Goal: Communication & Community: Answer question/provide support

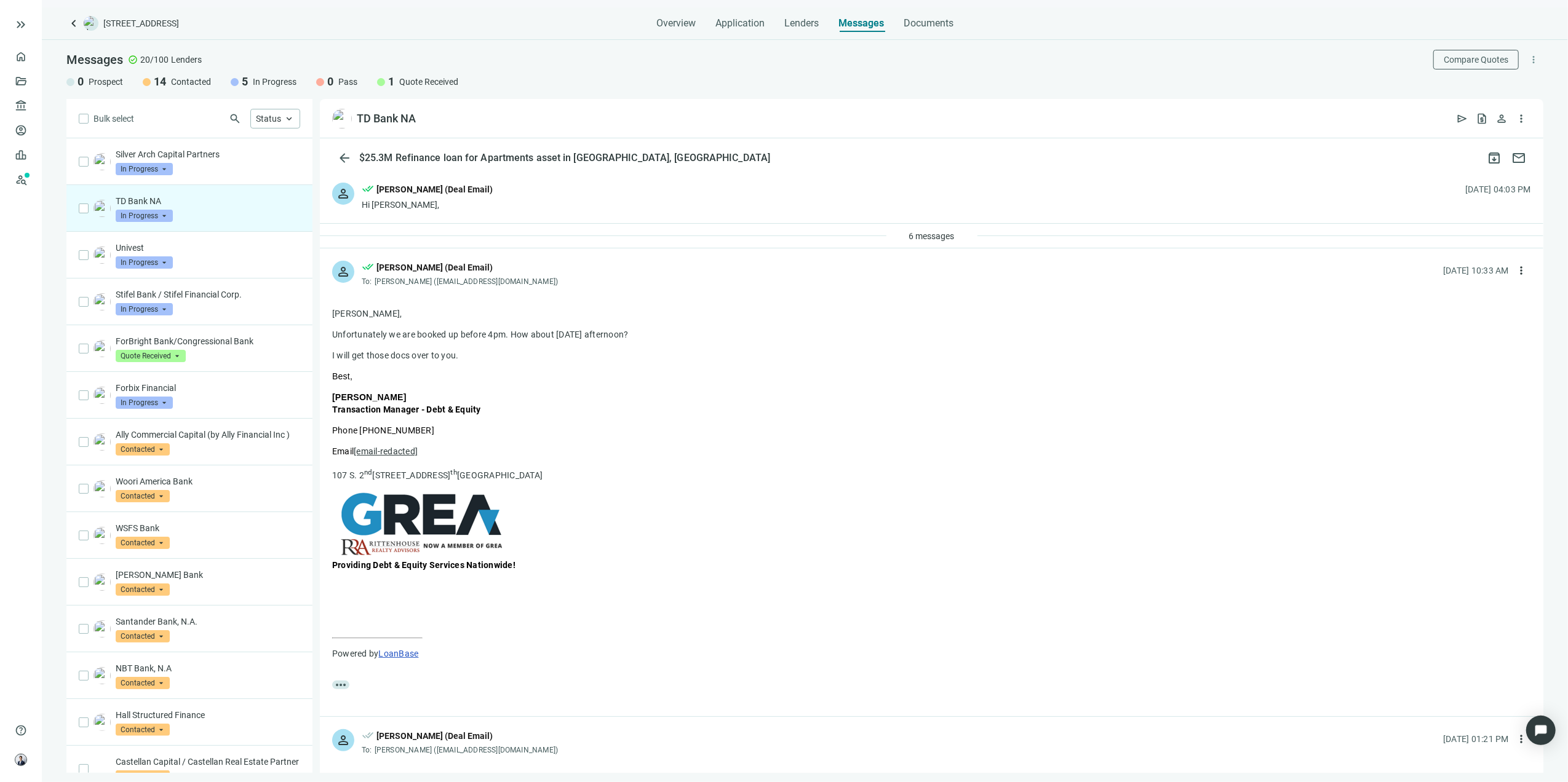
click at [75, 24] on span "keyboard_arrow_left" at bounding box center [73, 22] width 15 height 15
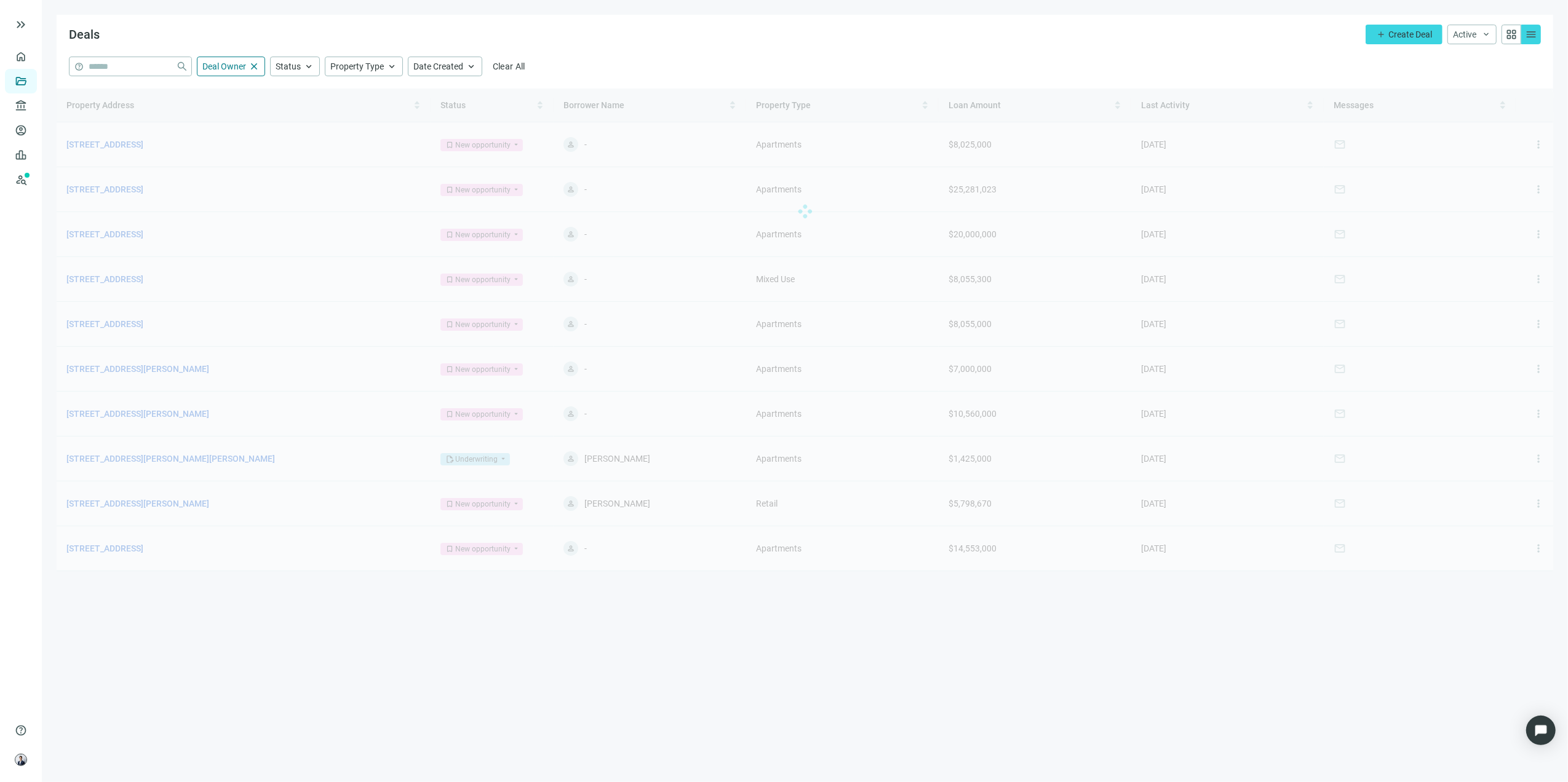
click at [152, 144] on div at bounding box center [804, 212] width 1496 height 246
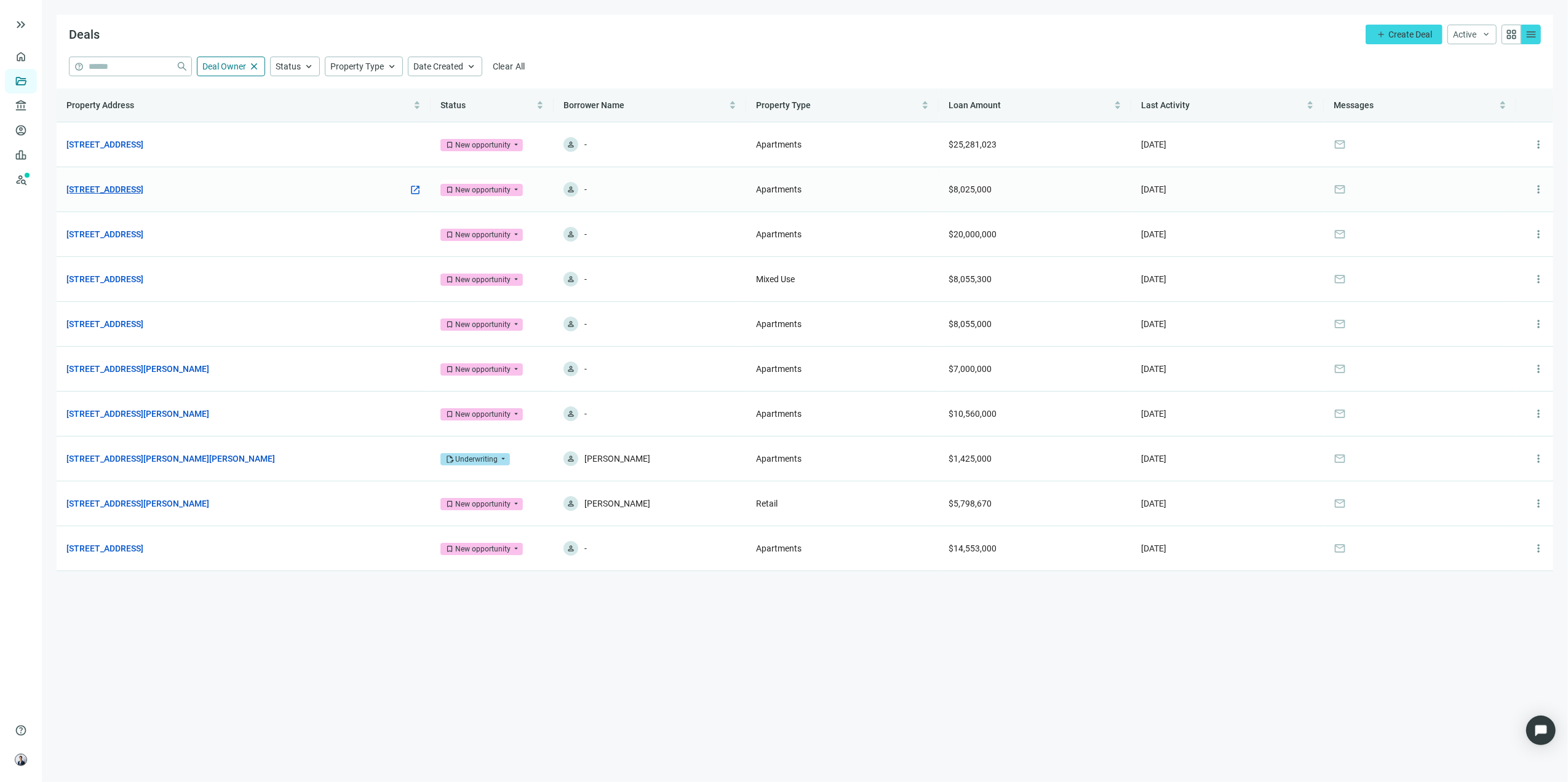
click at [144, 185] on link "[STREET_ADDRESS]" at bounding box center [104, 189] width 77 height 14
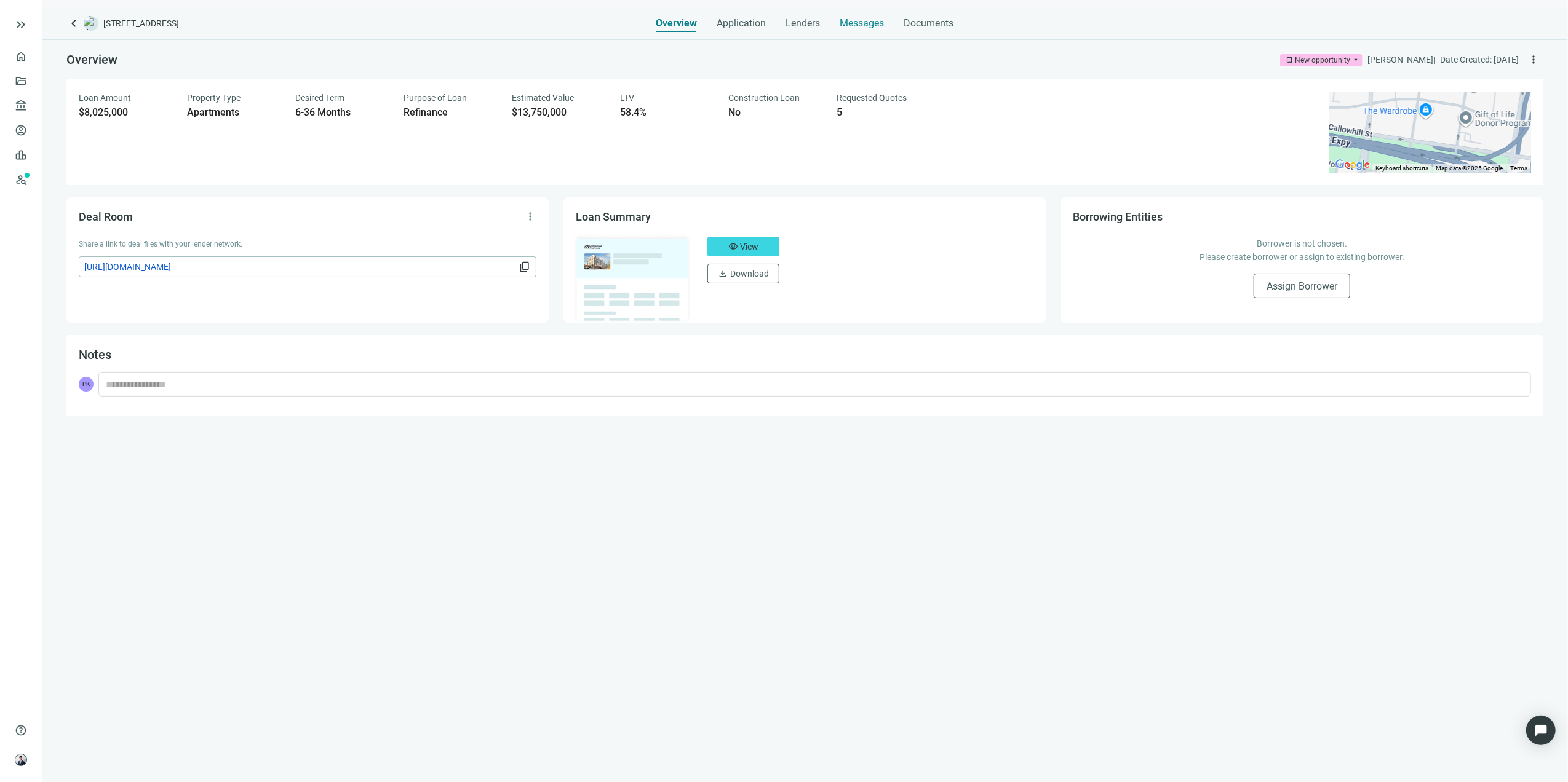
click at [860, 25] on span "Messages" at bounding box center [863, 23] width 45 height 12
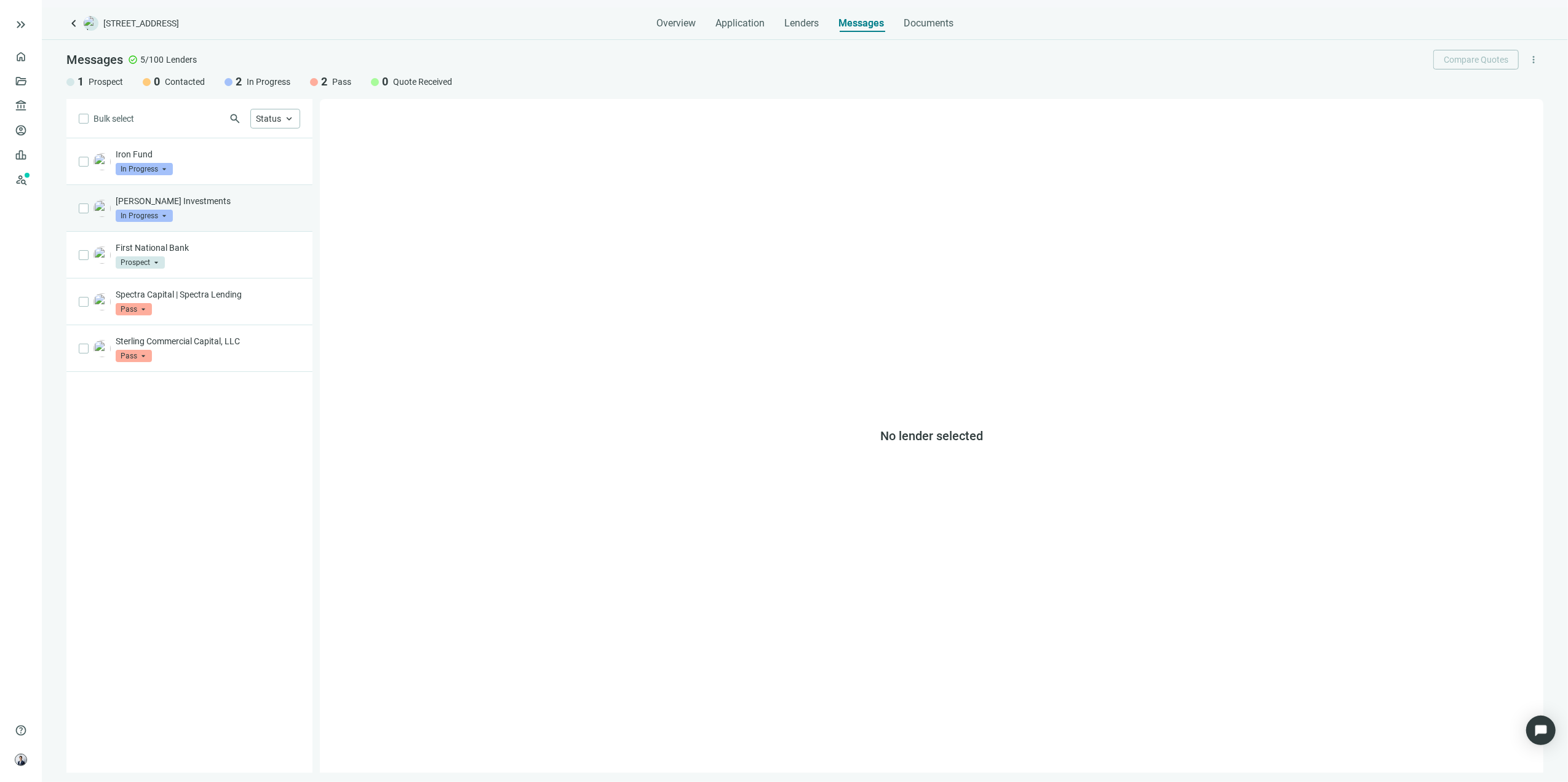
click at [239, 203] on p "[PERSON_NAME] Investments" at bounding box center [208, 201] width 184 height 13
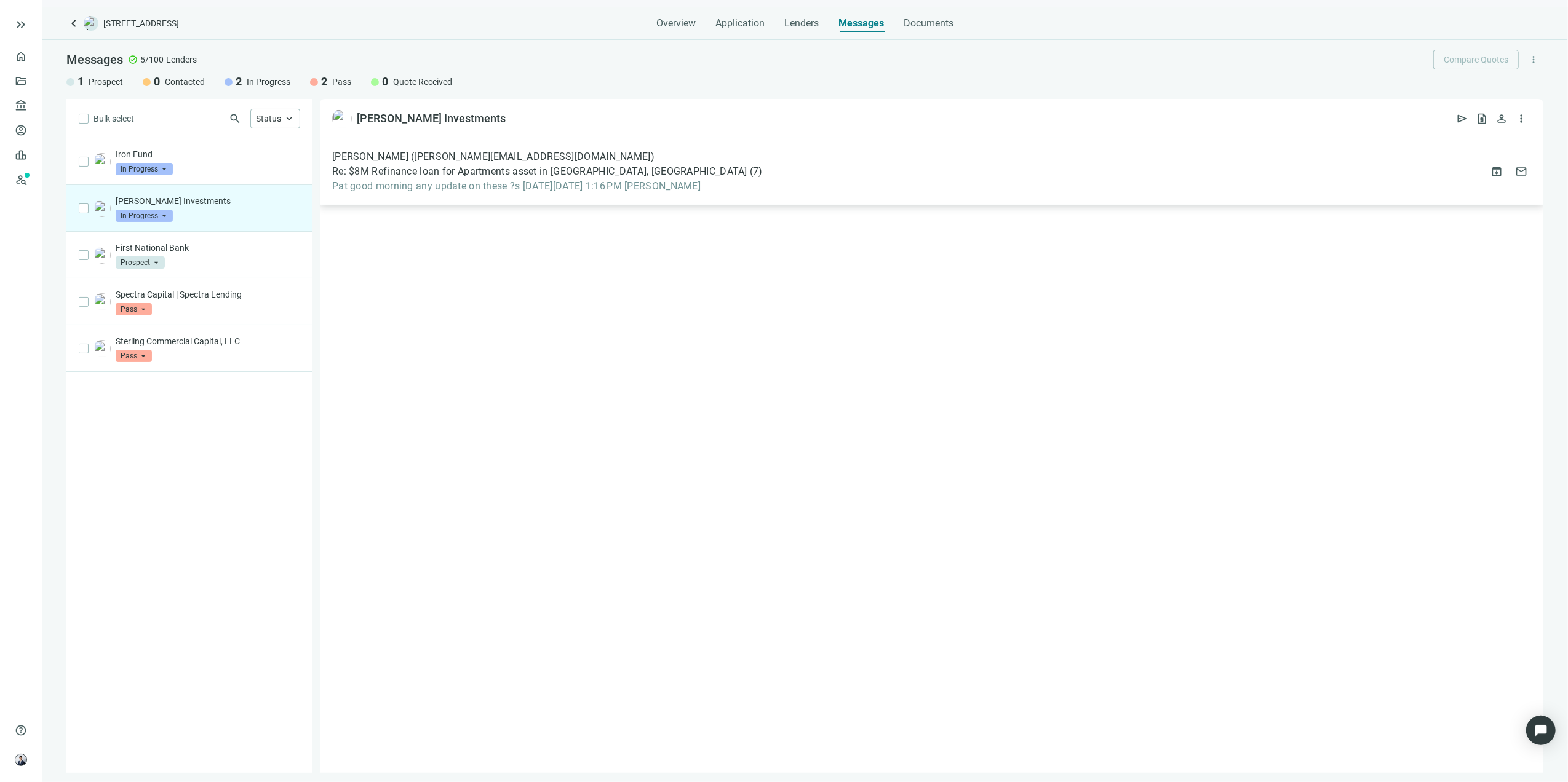
click at [414, 180] on span "Pat good morning any update on these ?s [DATE][DATE] 1:16 PM [PERSON_NAME]" at bounding box center [547, 186] width 431 height 13
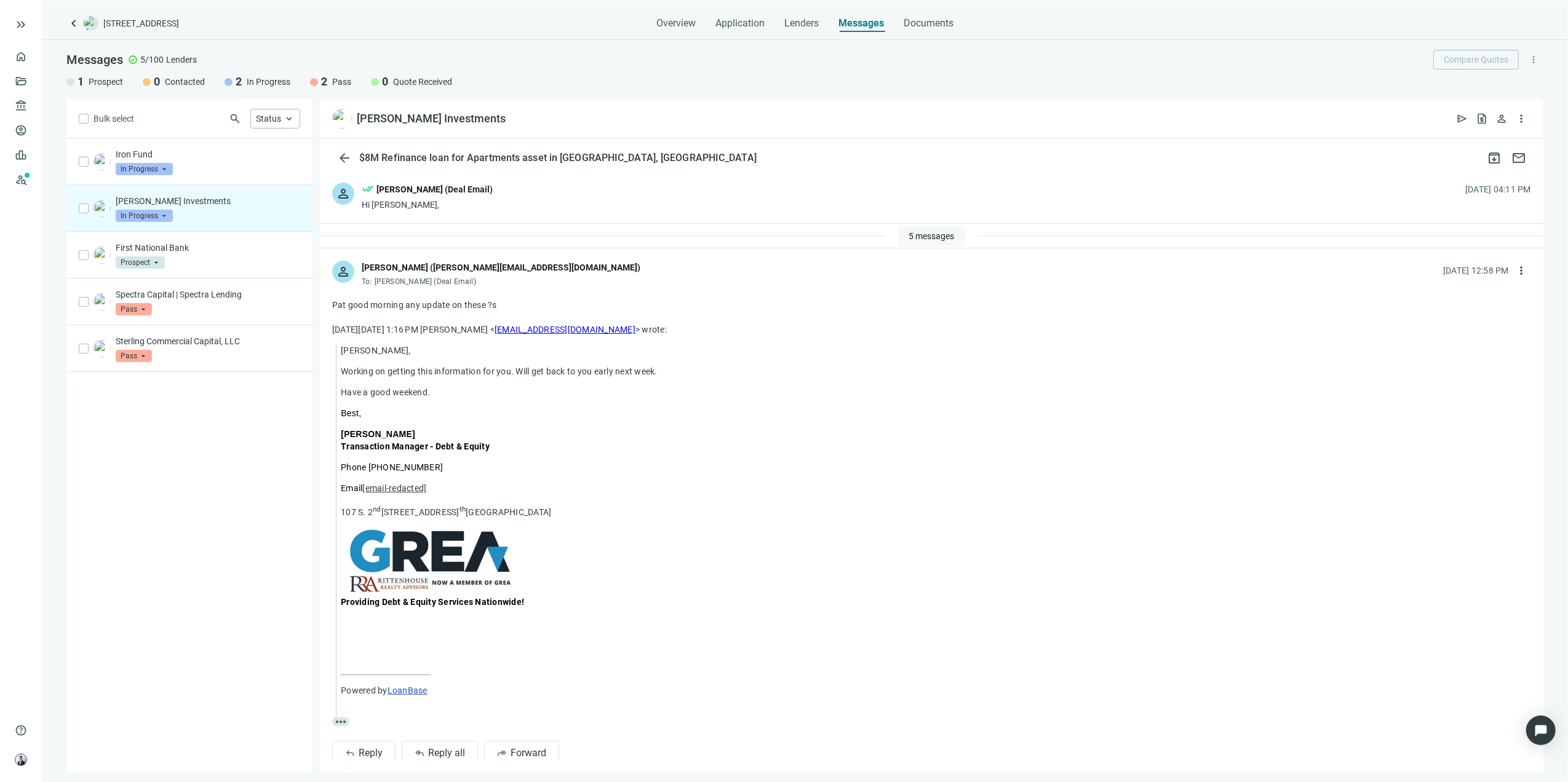
click at [909, 234] on span "5 messages" at bounding box center [931, 236] width 46 height 10
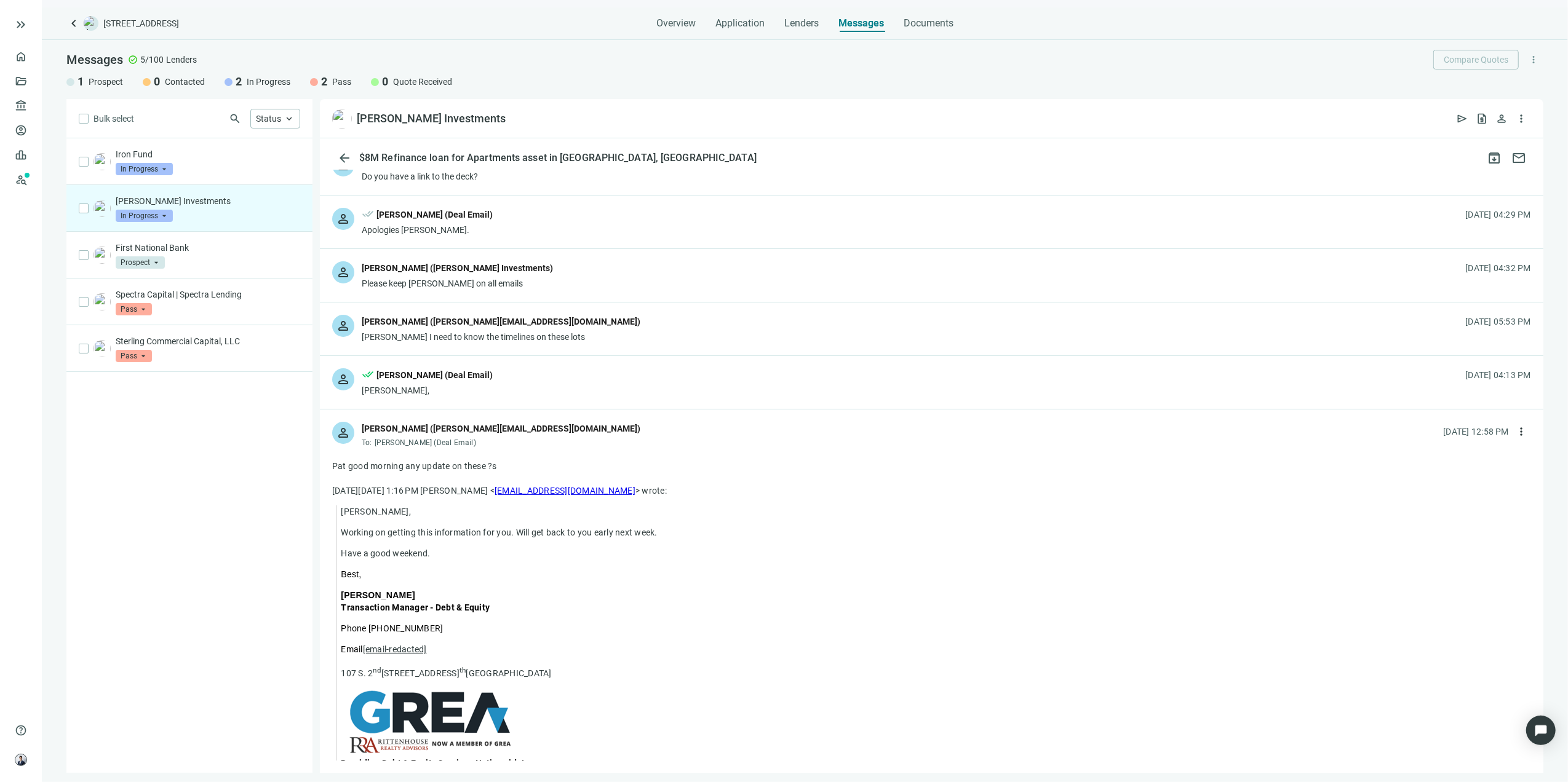
scroll to position [164, 0]
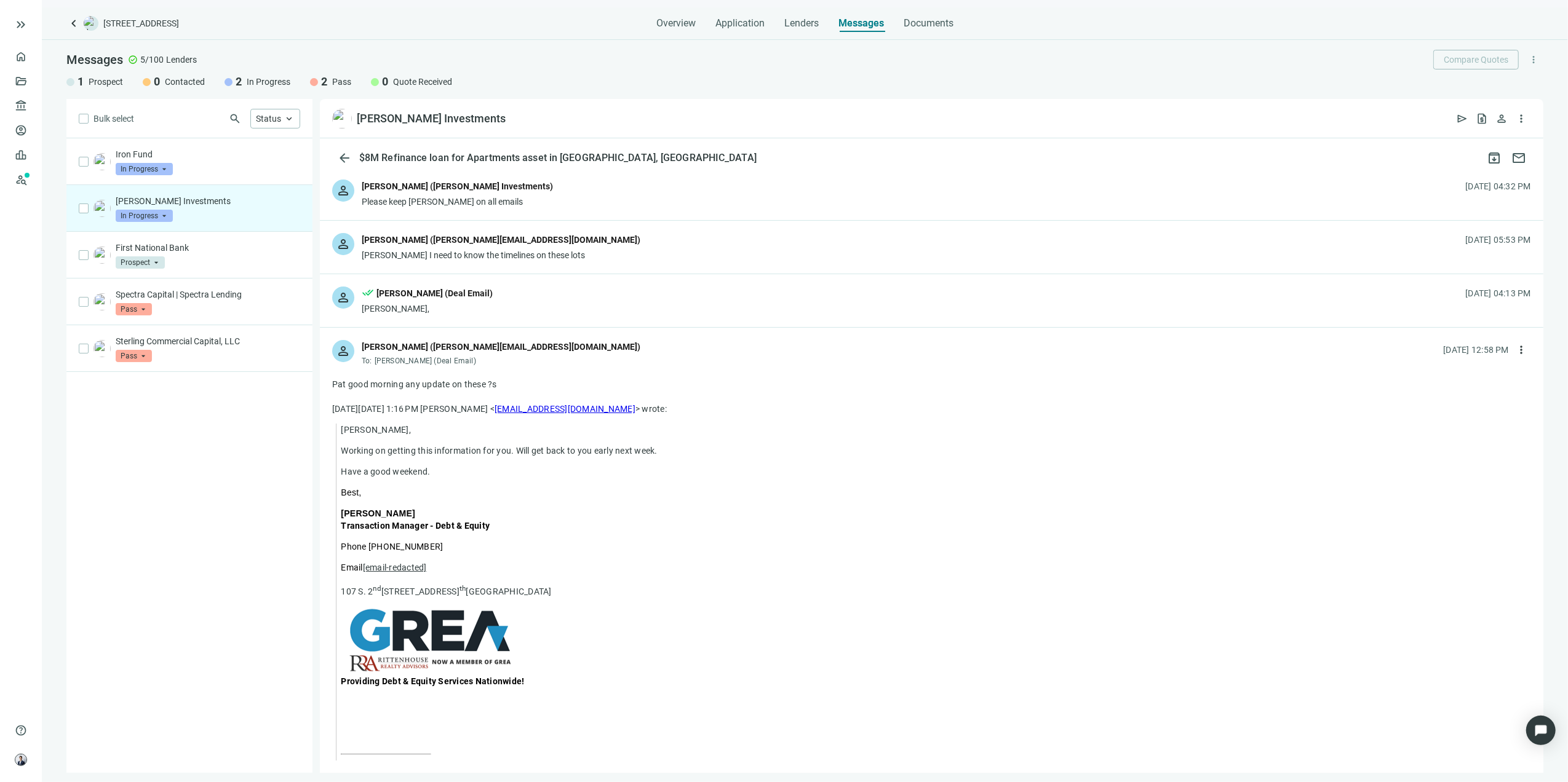
drag, startPoint x: 504, startPoint y: 244, endPoint x: 591, endPoint y: 269, distance: 90.5
click at [504, 244] on div "[PERSON_NAME] ([PERSON_NAME][EMAIL_ADDRESS][DOMAIN_NAME])" at bounding box center [501, 240] width 278 height 14
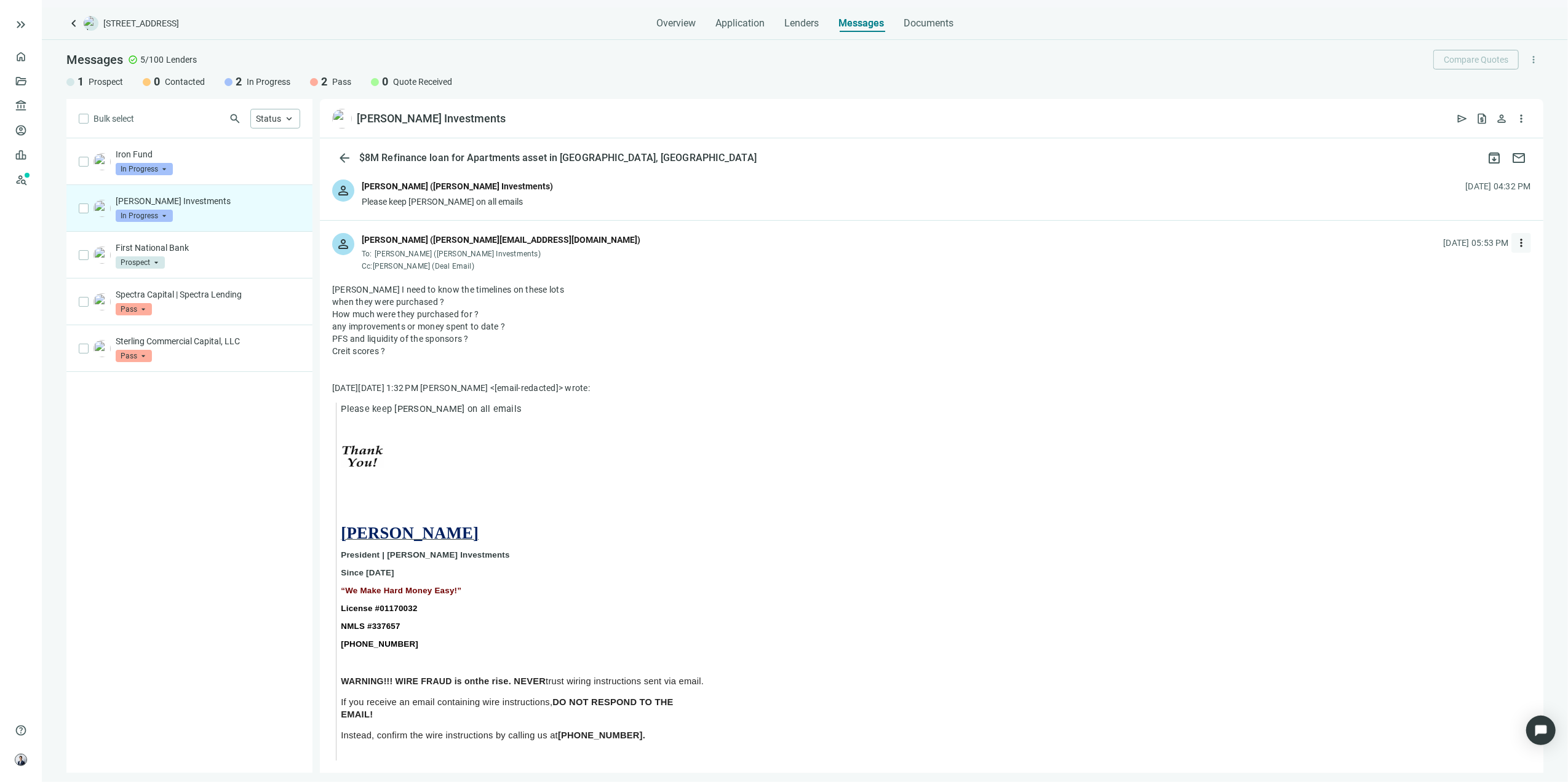
click at [1515, 238] on span "more_vert" at bounding box center [1520, 243] width 13 height 13
click at [1461, 278] on div "reply Reply" at bounding box center [1454, 272] width 130 height 22
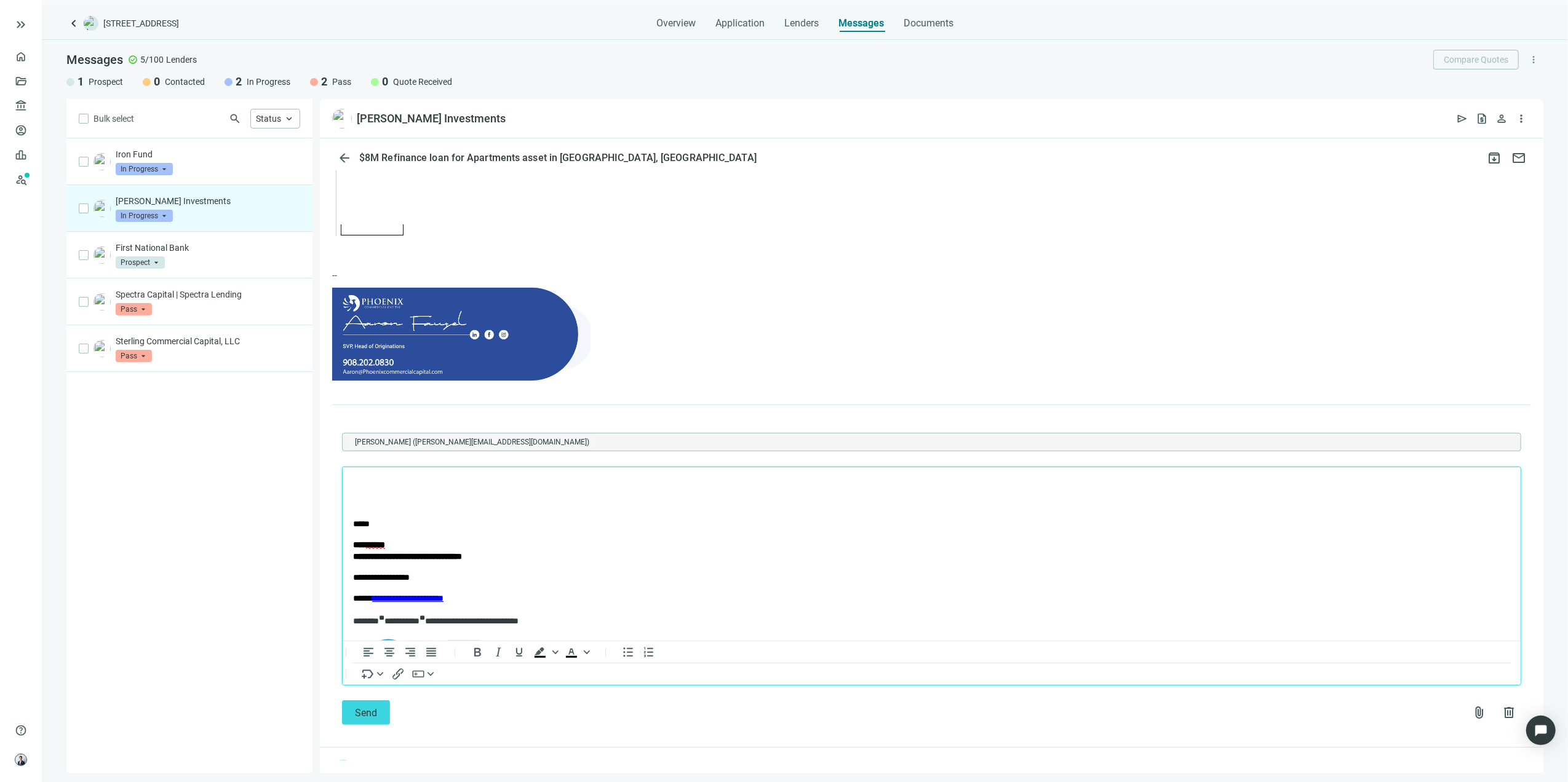
scroll to position [2766, 0]
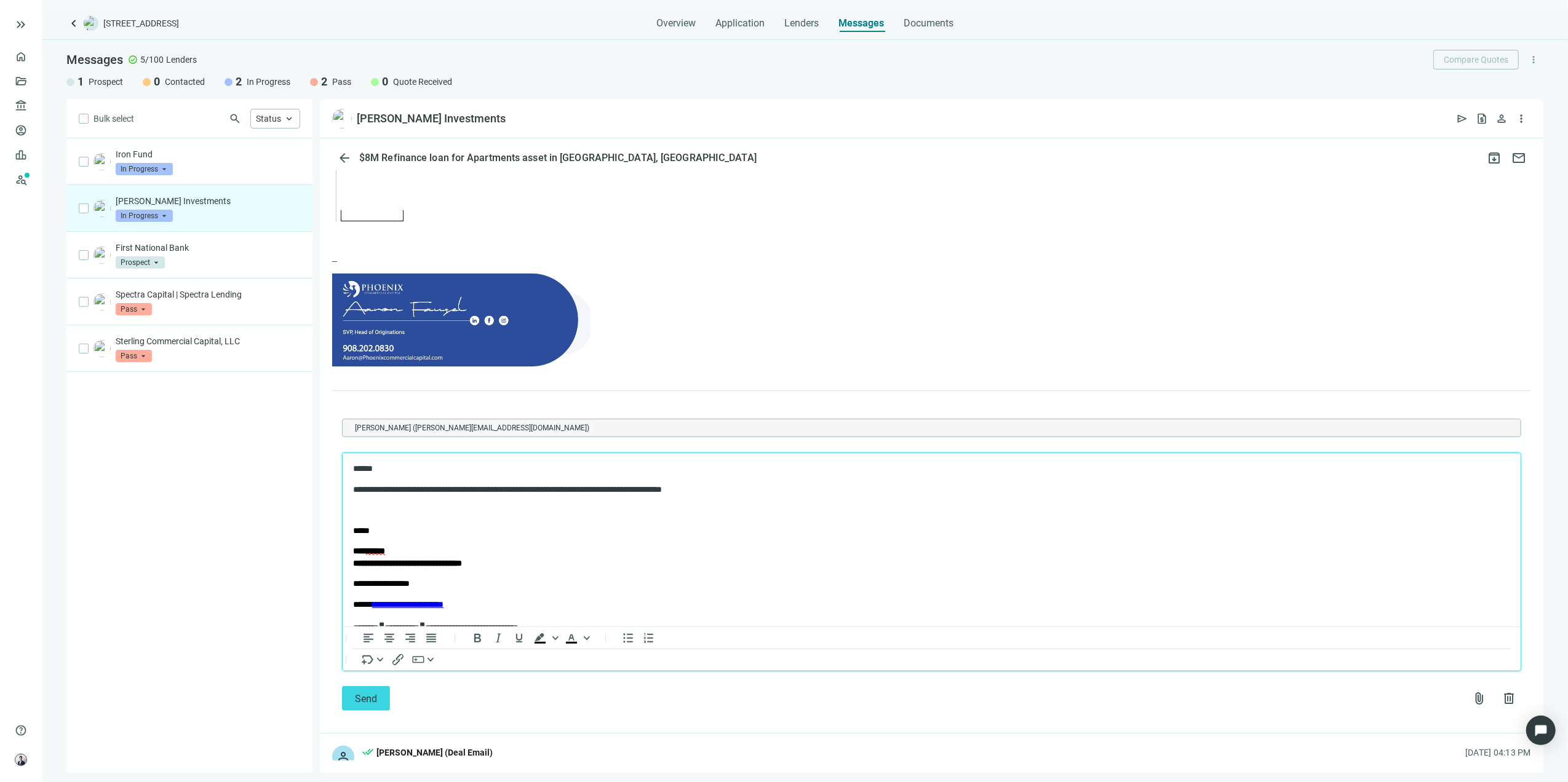
click at [409, 497] on body "**********" at bounding box center [931, 616] width 1159 height 307
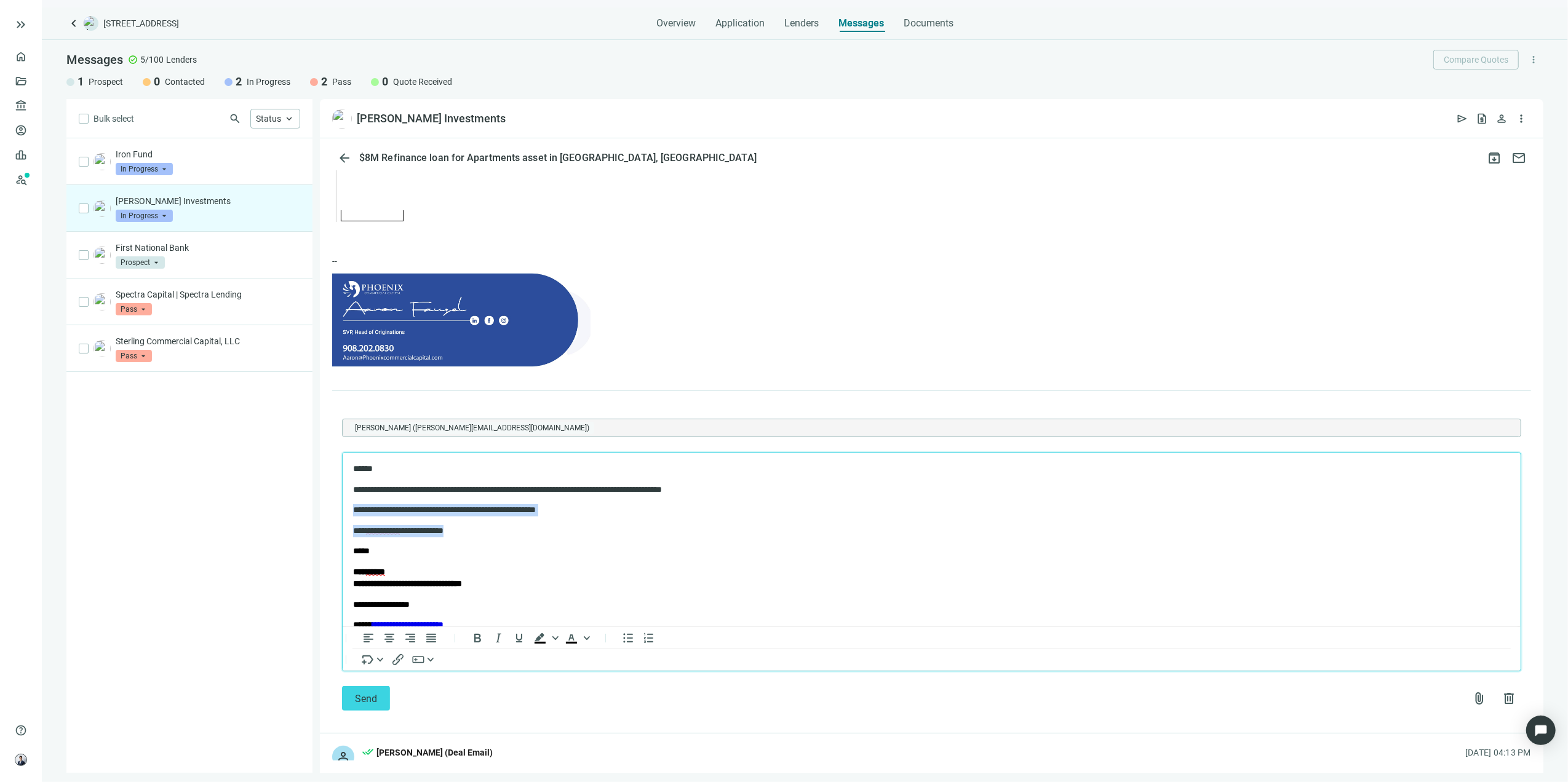
drag, startPoint x: 475, startPoint y: 530, endPoint x: 353, endPoint y: 506, distance: 124.3
click at [353, 506] on body "**********" at bounding box center [931, 626] width 1159 height 327
click at [474, 487] on p "**********" at bounding box center [918, 490] width 1132 height 13
click at [630, 489] on p "**********" at bounding box center [918, 490] width 1132 height 13
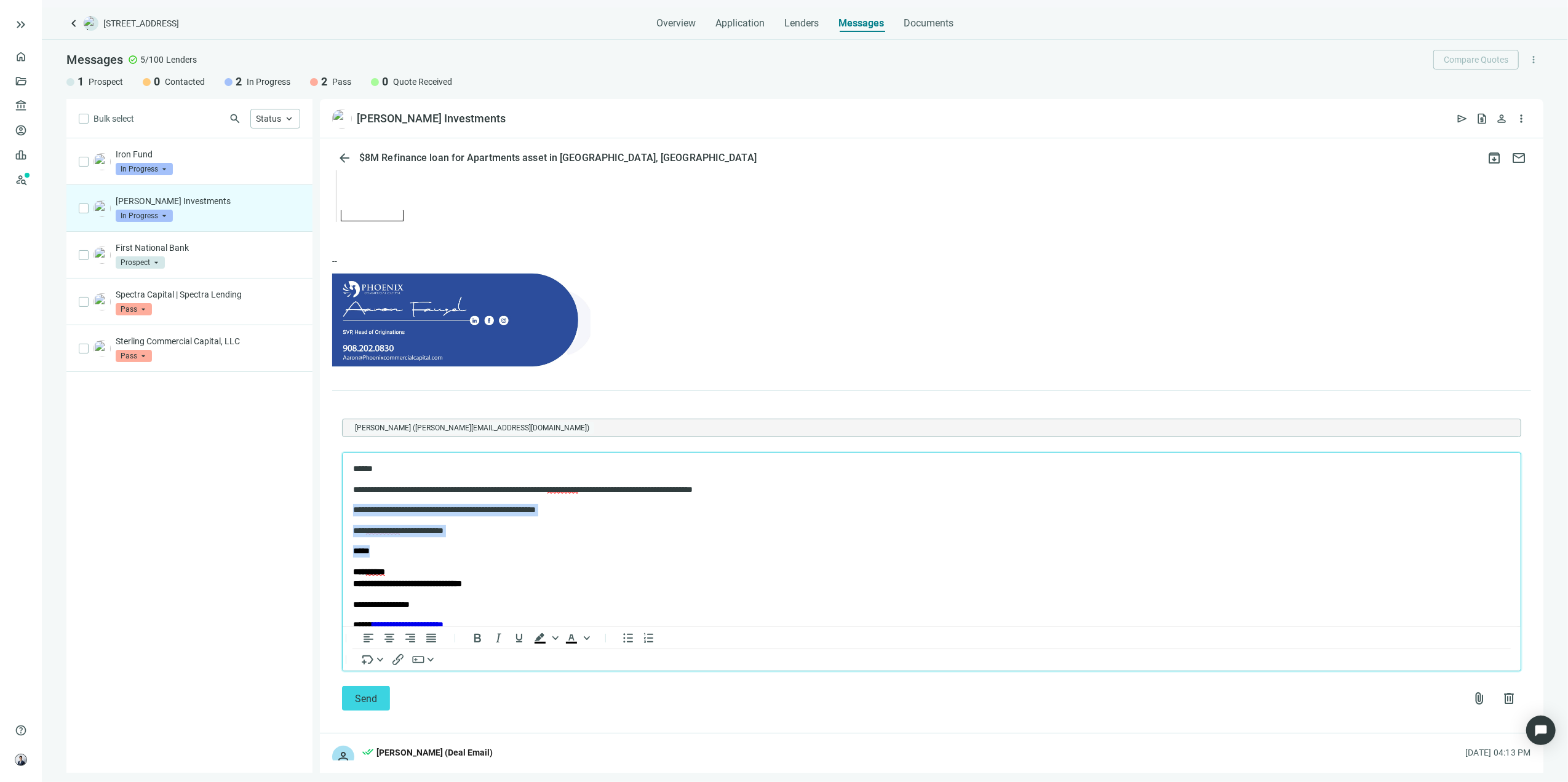
drag, startPoint x: 440, startPoint y: 521, endPoint x: 349, endPoint y: 506, distance: 92.2
click at [349, 506] on html "**********" at bounding box center [931, 627] width 1178 height 347
click at [374, 530] on span "**********" at bounding box center [382, 531] width 34 height 9
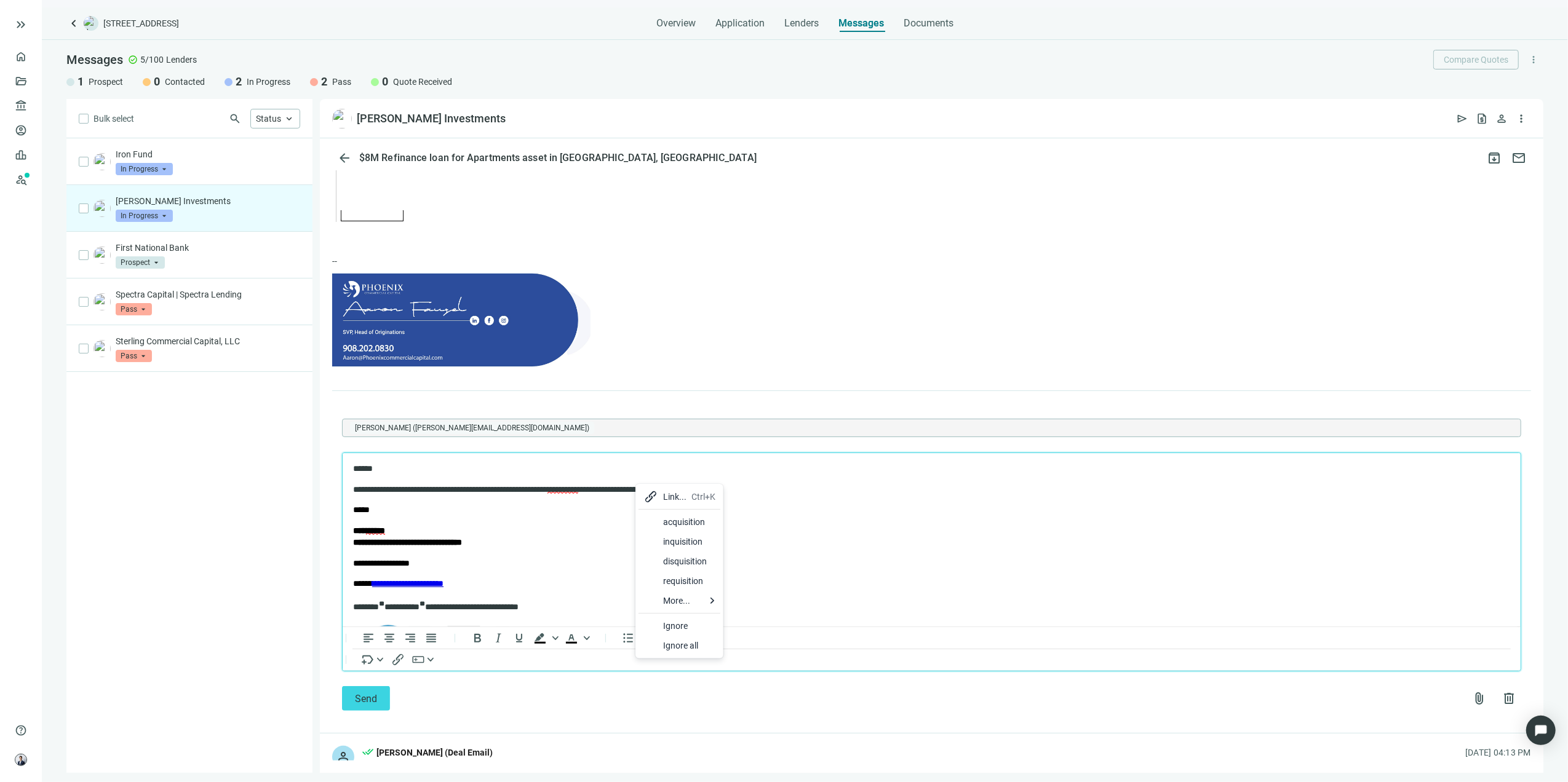
click at [670, 517] on div "acquisition" at bounding box center [689, 522] width 52 height 15
click at [835, 490] on p "**********" at bounding box center [918, 490] width 1132 height 13
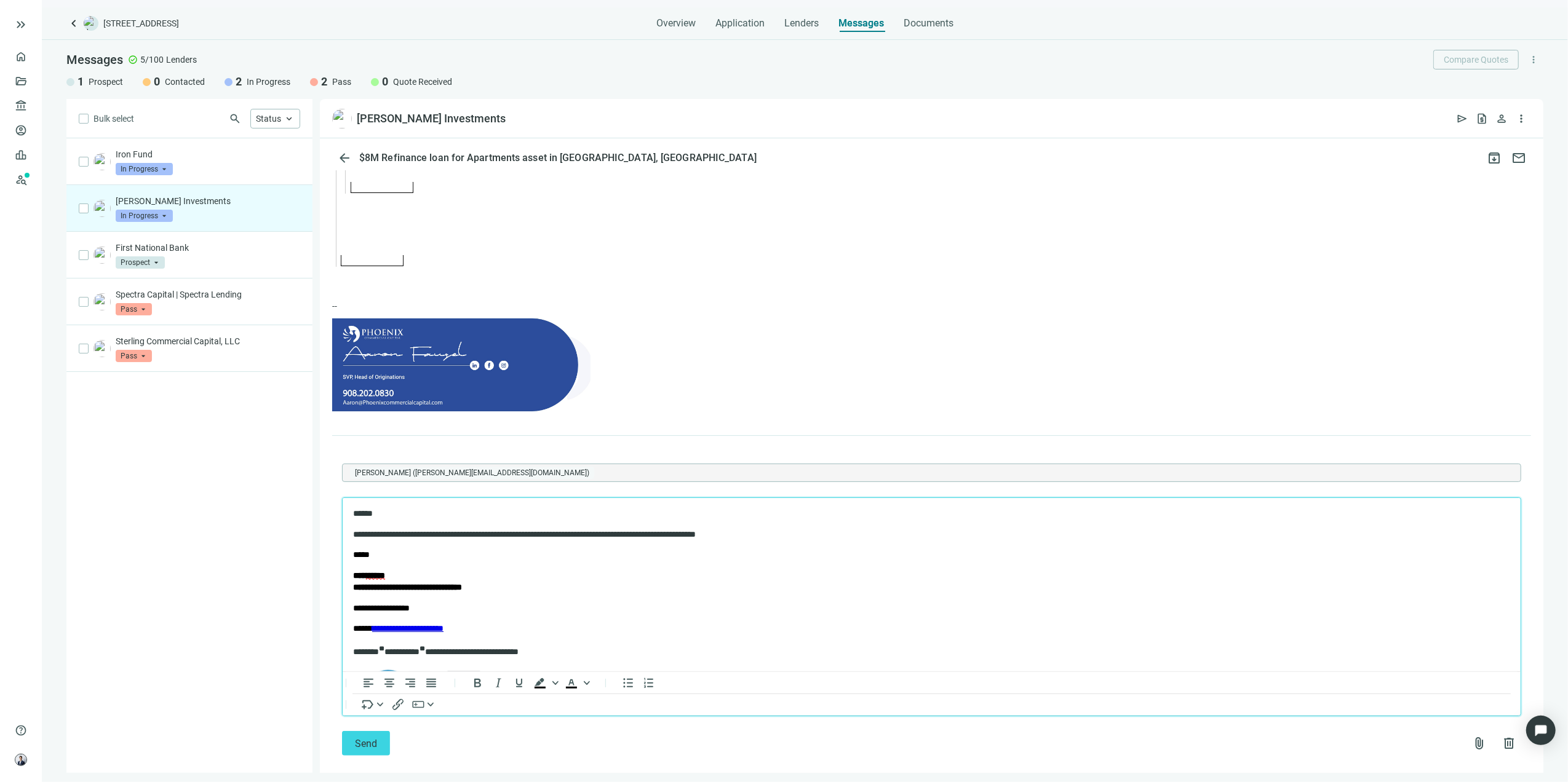
scroll to position [2848, 0]
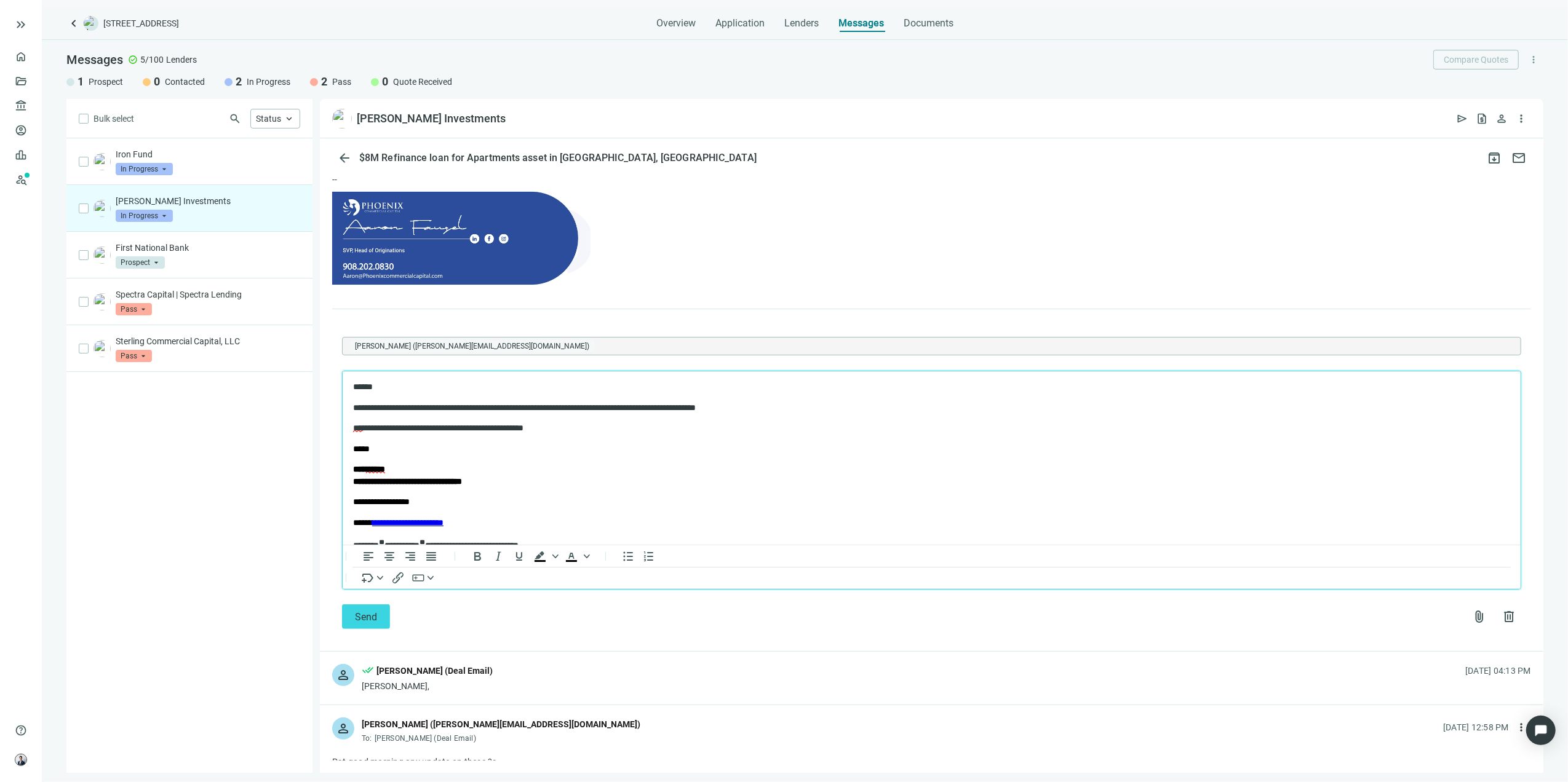
click at [807, 406] on p "**********" at bounding box center [918, 408] width 1132 height 13
click at [366, 612] on span "Send" at bounding box center [366, 617] width 22 height 12
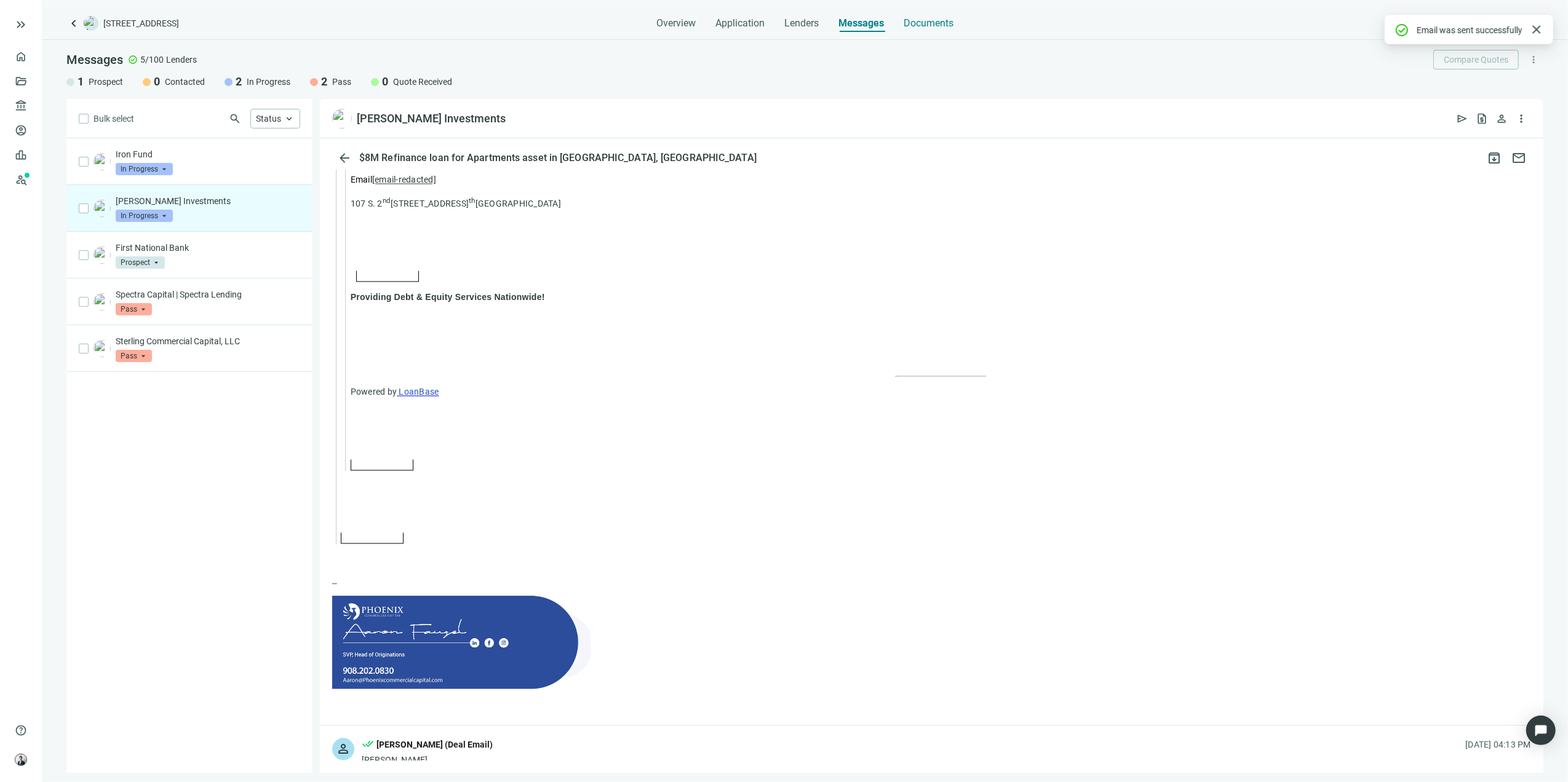
scroll to position [2356, 0]
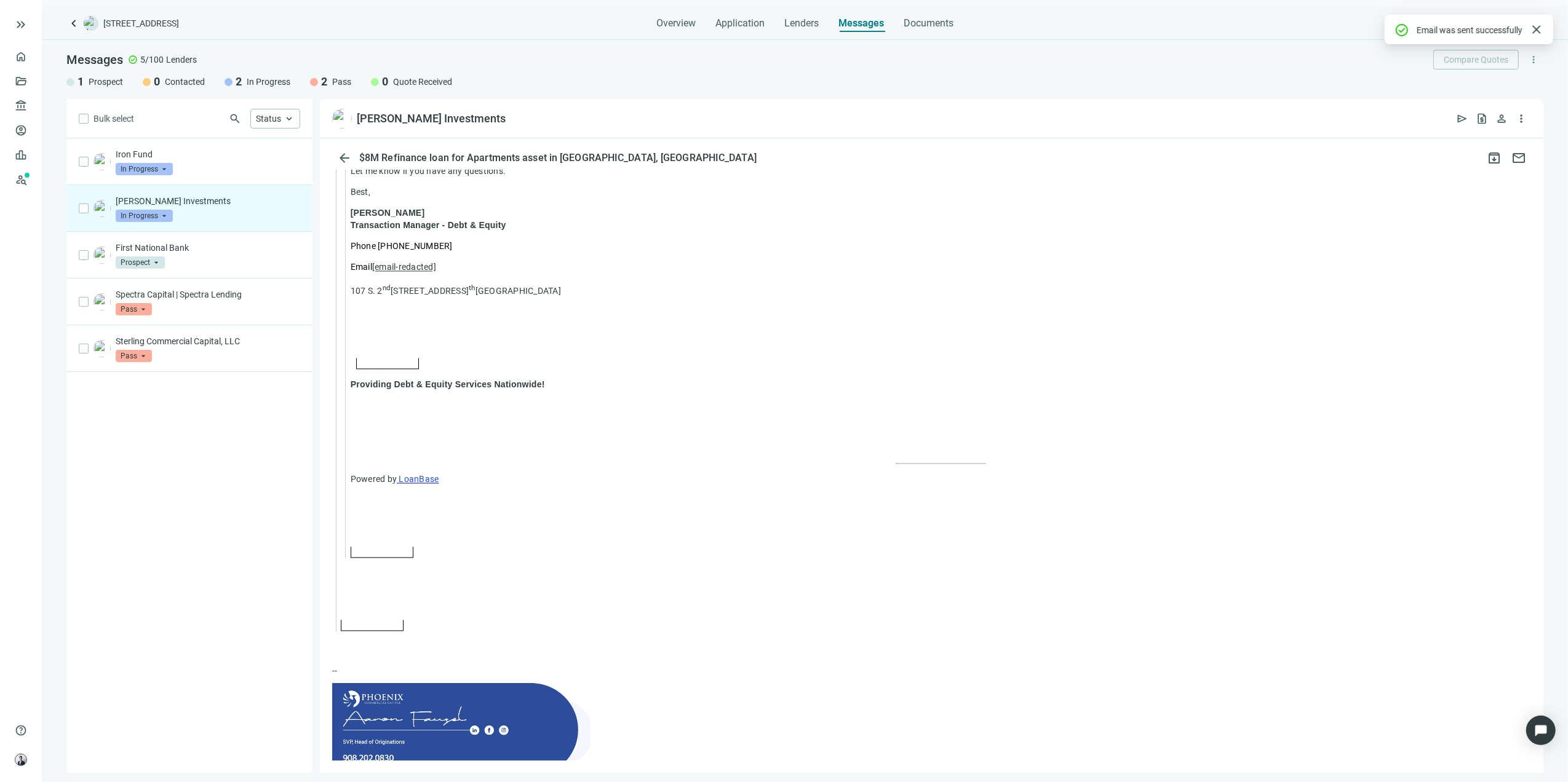
click at [938, 33] on div "keyboard_arrow_left [STREET_ADDRESS] Overview Application Lenders Messages Docu…" at bounding box center [804, 395] width 1526 height 775
drag, startPoint x: 938, startPoint y: 33, endPoint x: 933, endPoint y: 26, distance: 8.6
click at [933, 26] on span "Documents" at bounding box center [928, 23] width 49 height 13
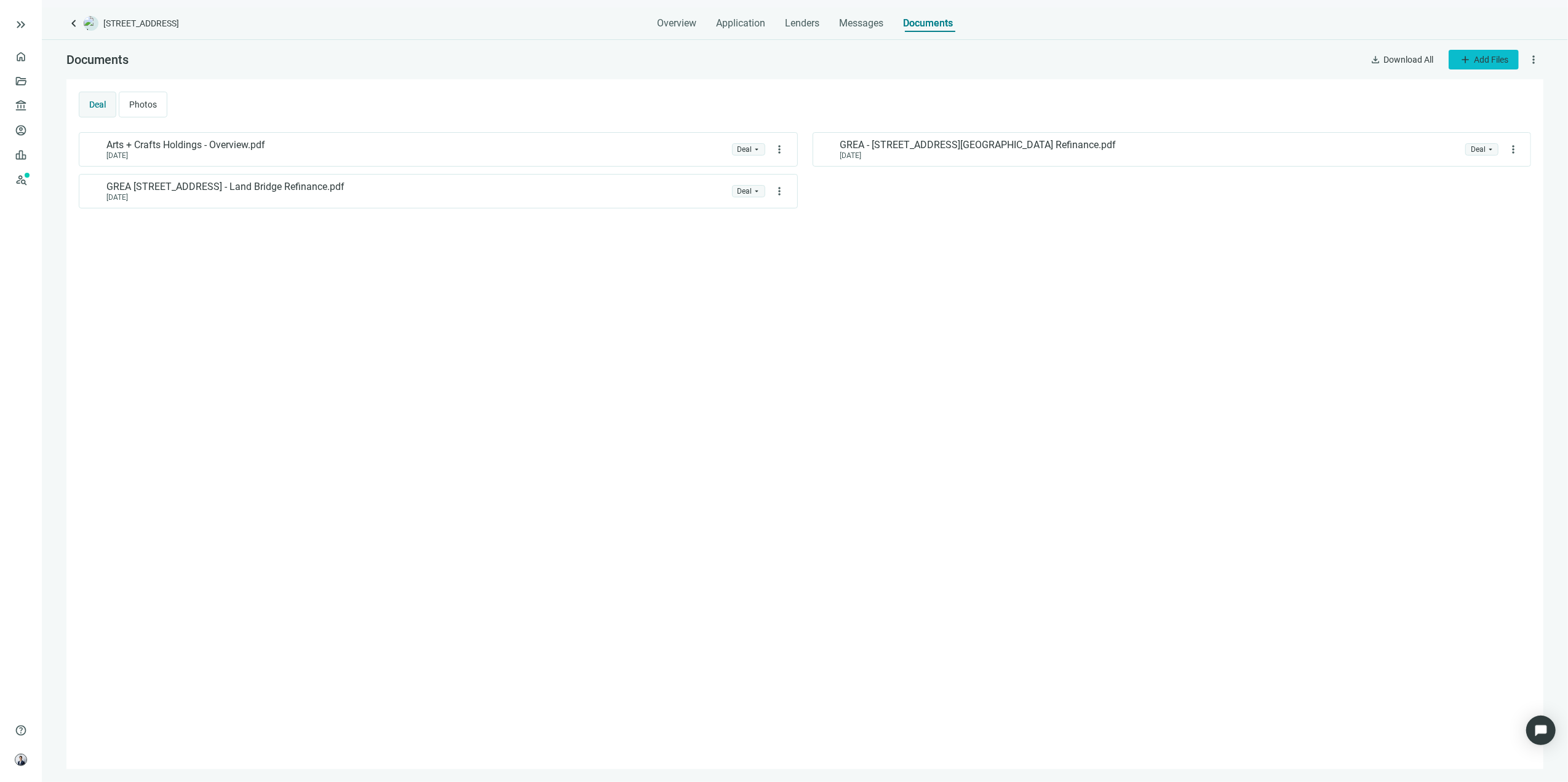
click at [1477, 56] on span "Add Files" at bounding box center [1490, 59] width 34 height 10
click at [1477, 83] on span "Upload new" at bounding box center [1482, 88] width 45 height 10
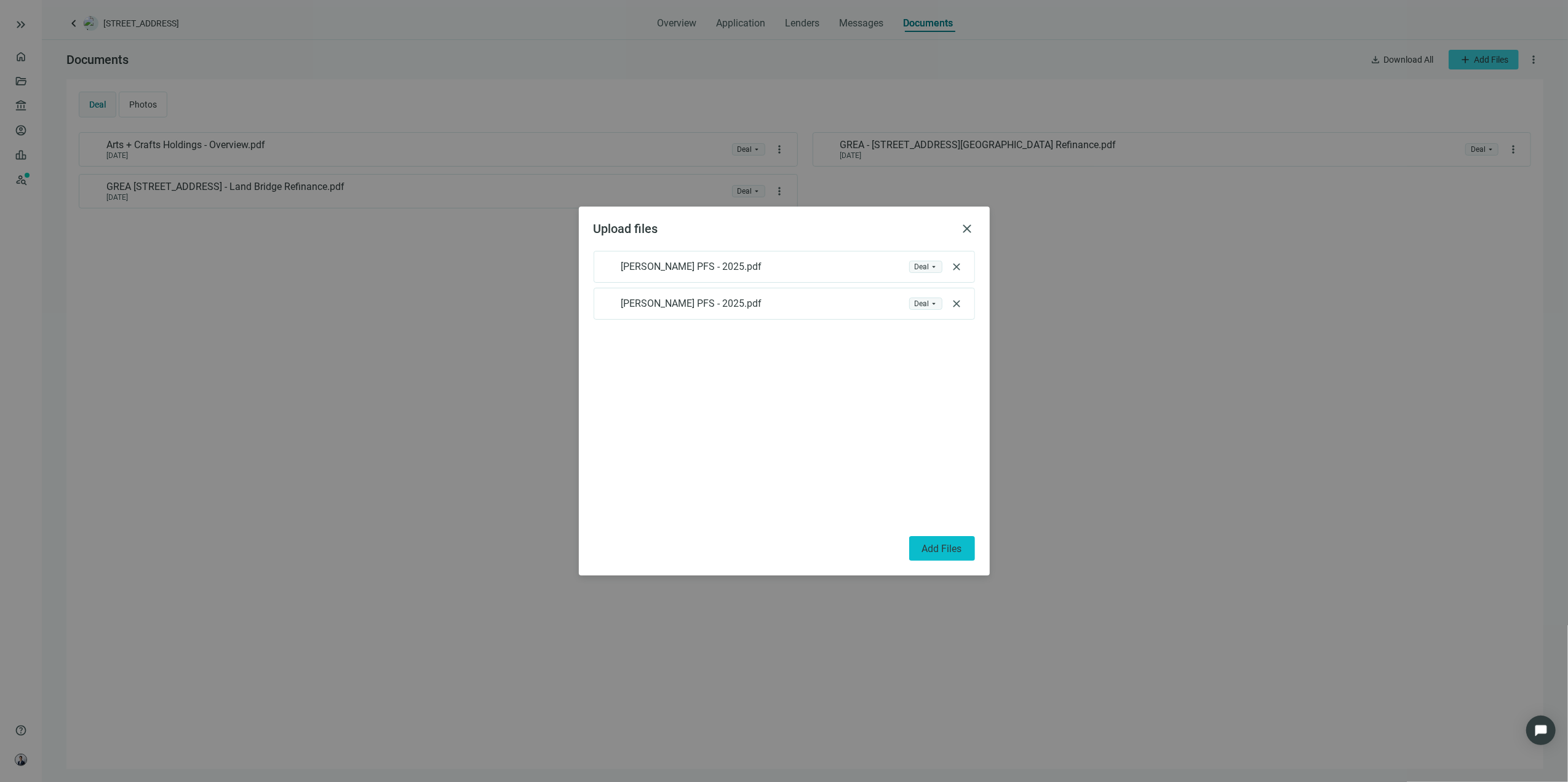
click at [950, 547] on span "Add Files" at bounding box center [941, 549] width 40 height 12
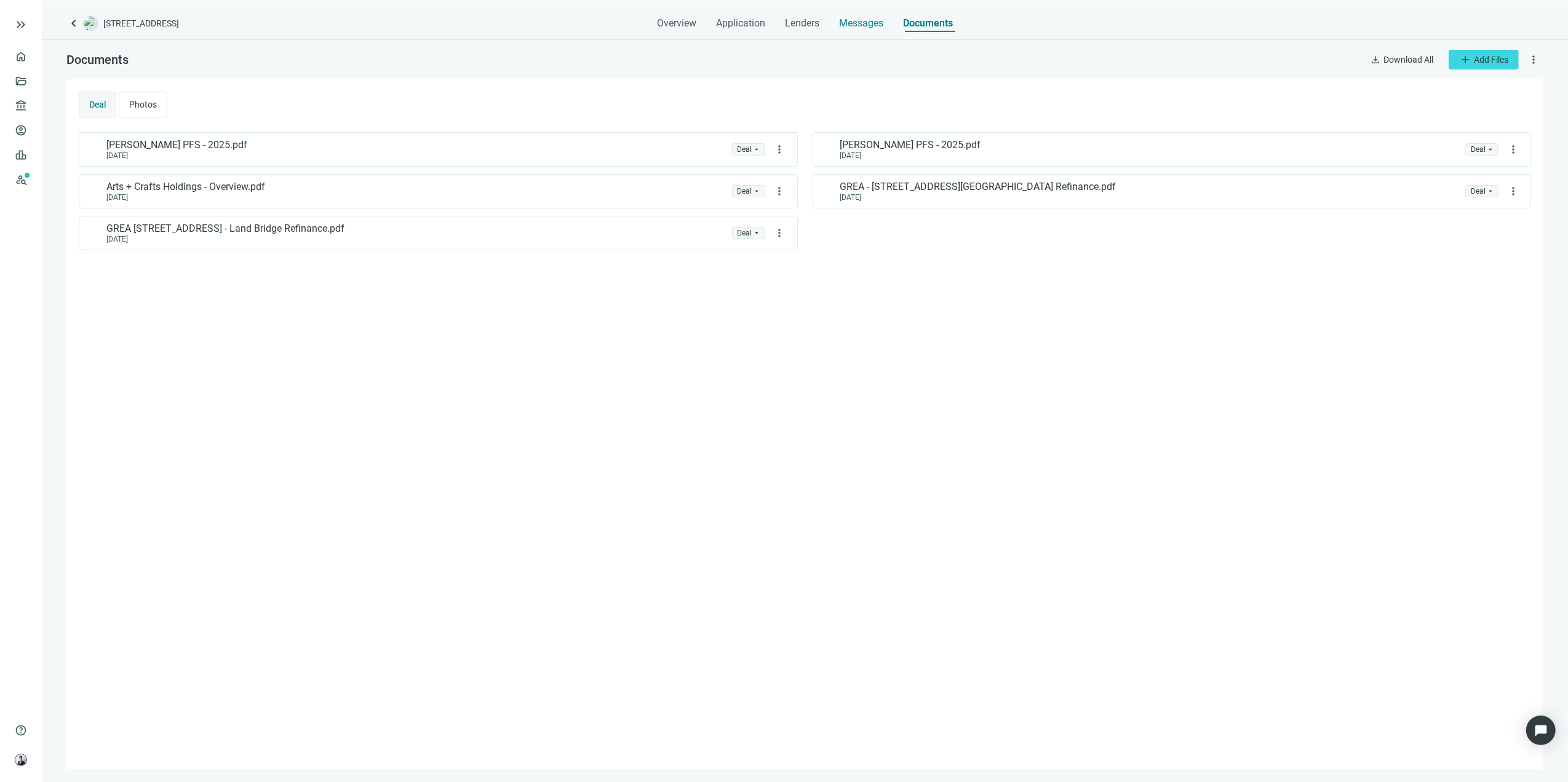
click at [874, 16] on div "Messages" at bounding box center [862, 19] width 45 height 24
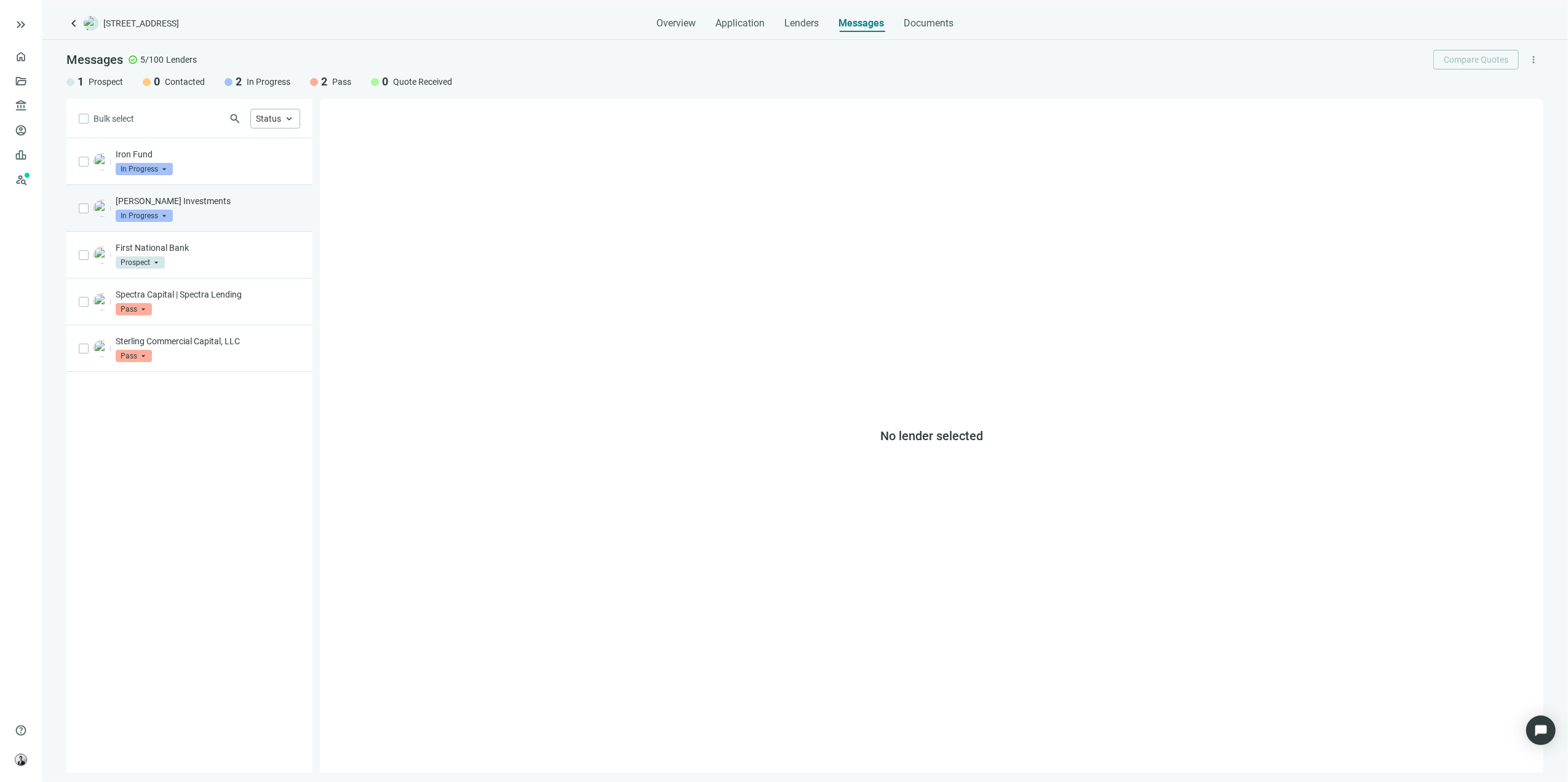
click at [210, 197] on p "[PERSON_NAME] Investments" at bounding box center [208, 201] width 184 height 13
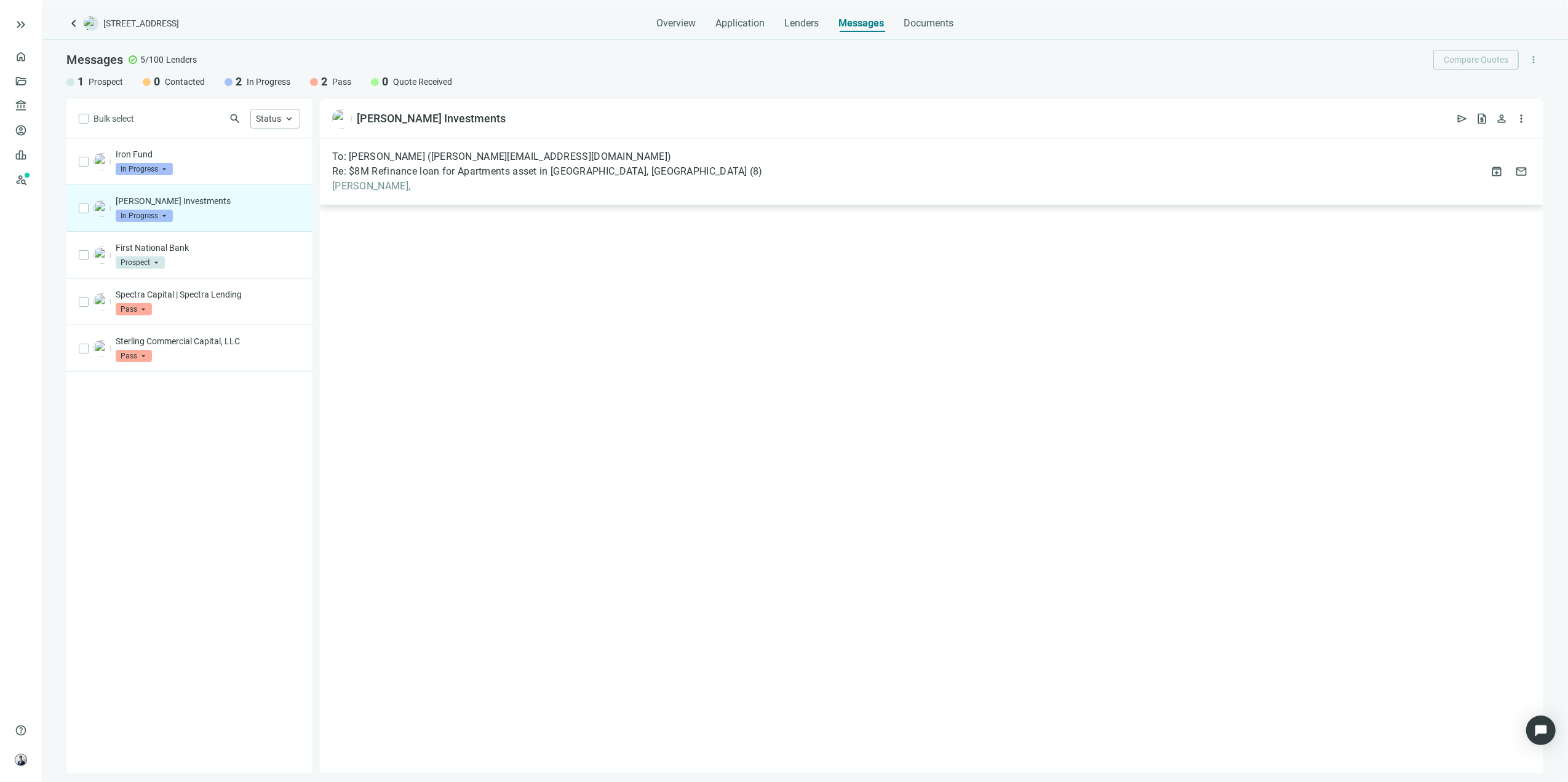
click at [532, 174] on span "Re: $8M Refinance loan for Apartments asset in [GEOGRAPHIC_DATA], [GEOGRAPHIC_D…" at bounding box center [539, 172] width 415 height 13
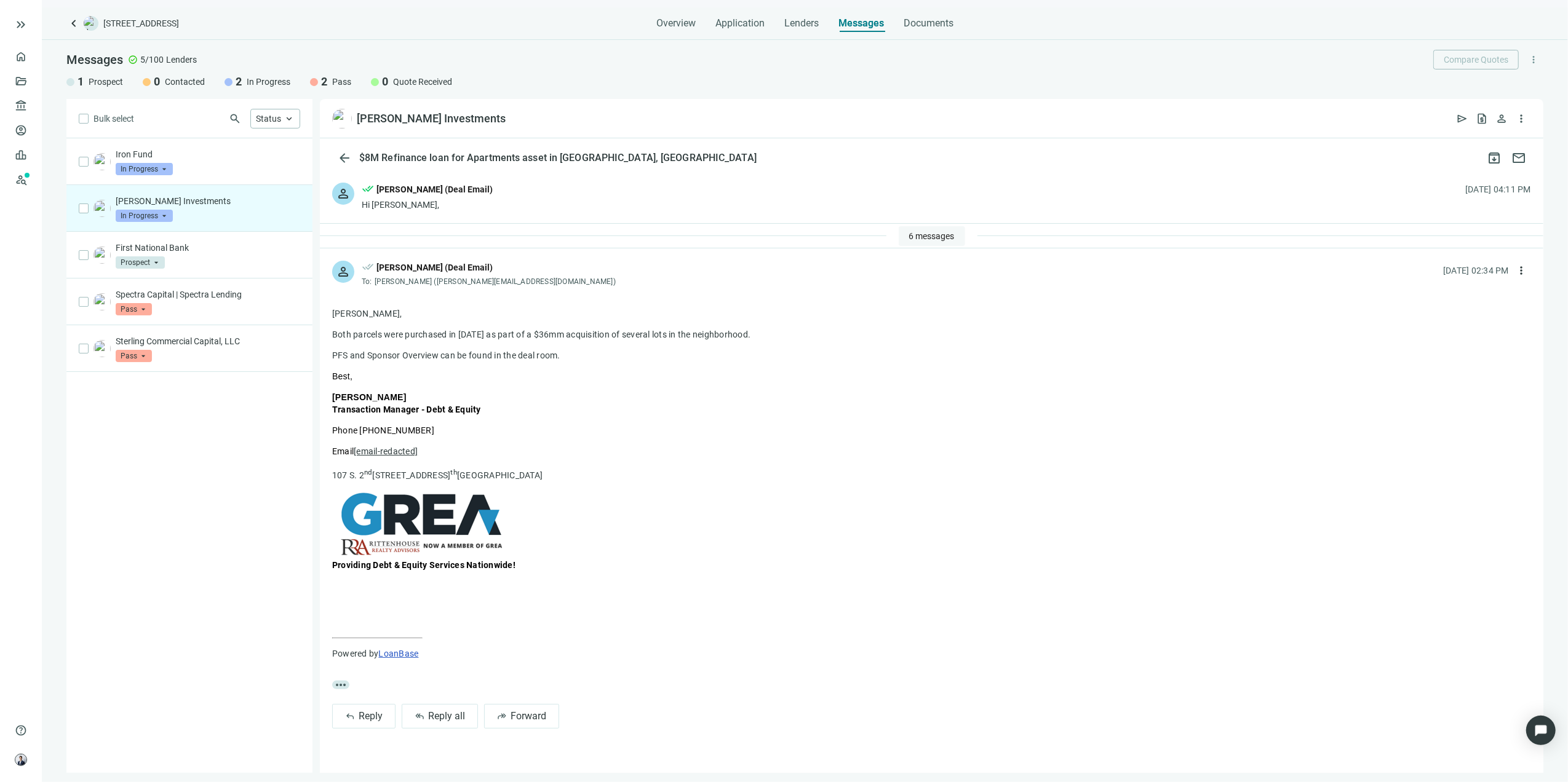
click at [924, 240] on span "6 messages" at bounding box center [931, 236] width 46 height 10
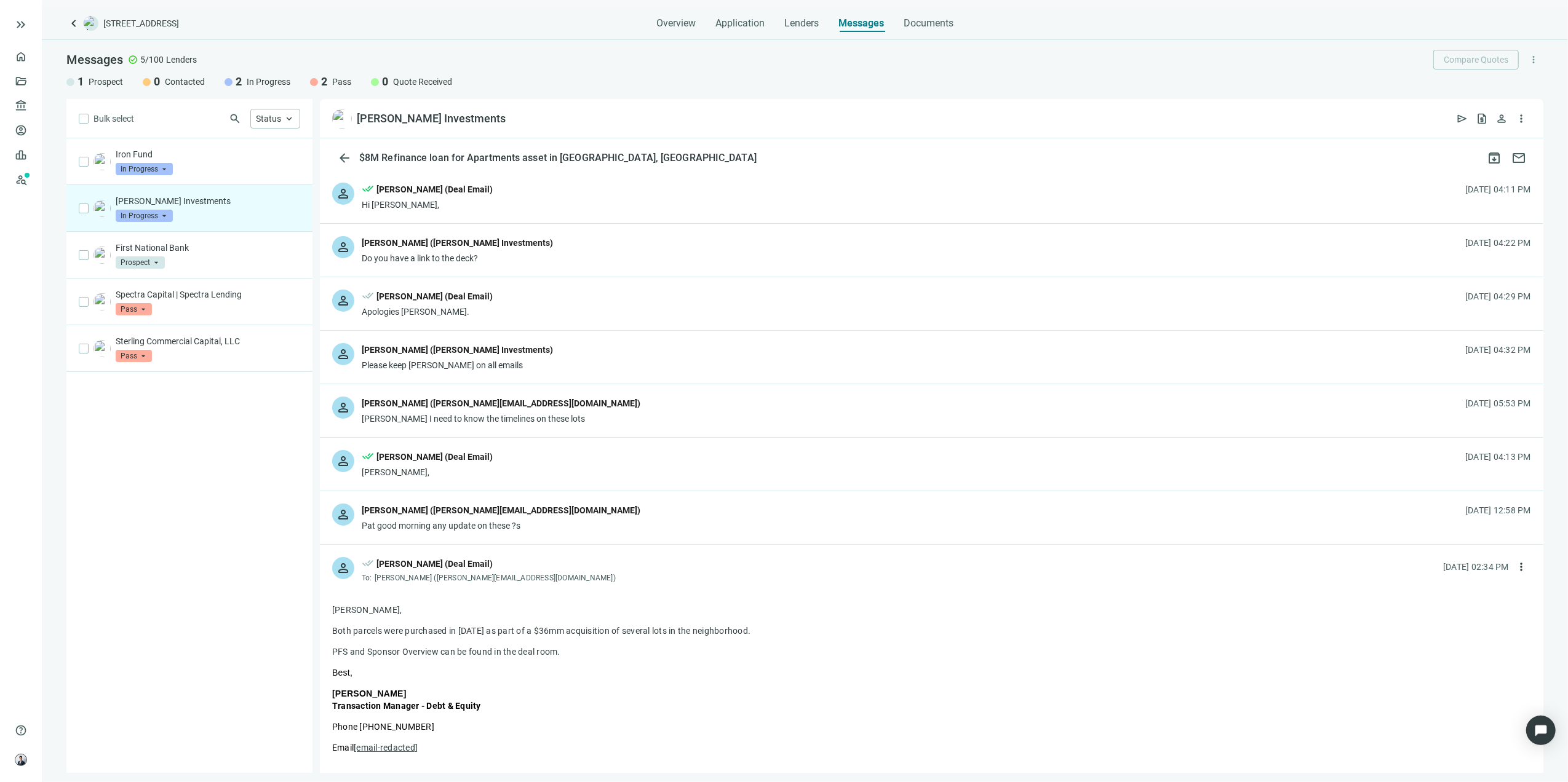
click at [522, 301] on div "person done_all [PERSON_NAME] (Deal Email) Apologies [PERSON_NAME]. [DATE] 04:2…" at bounding box center [931, 304] width 1224 height 53
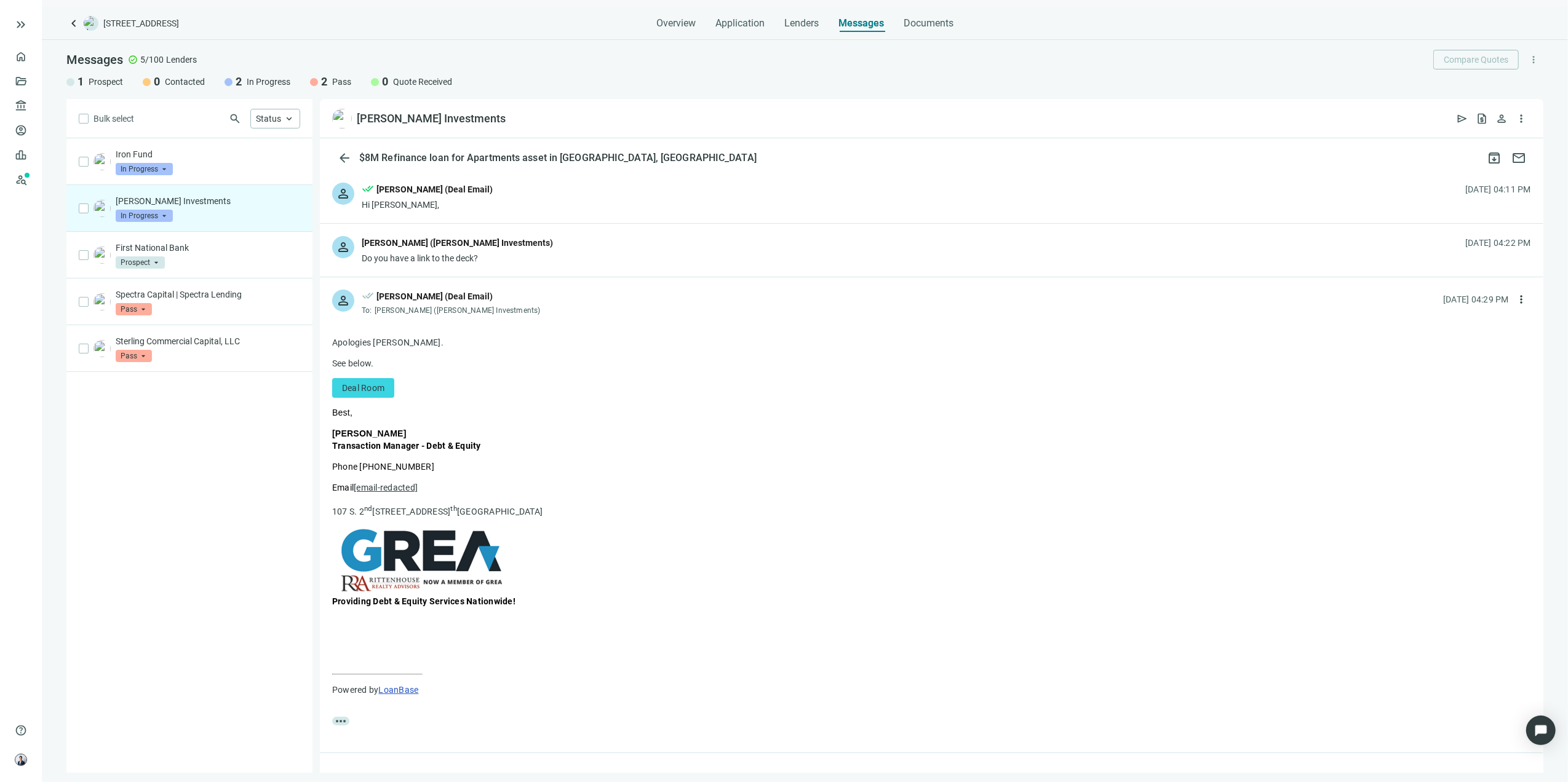
click at [522, 301] on div "person done_all [PERSON_NAME] (Deal Email) To: [PERSON_NAME] ([PERSON_NAME] Inv…" at bounding box center [931, 298] width 1224 height 41
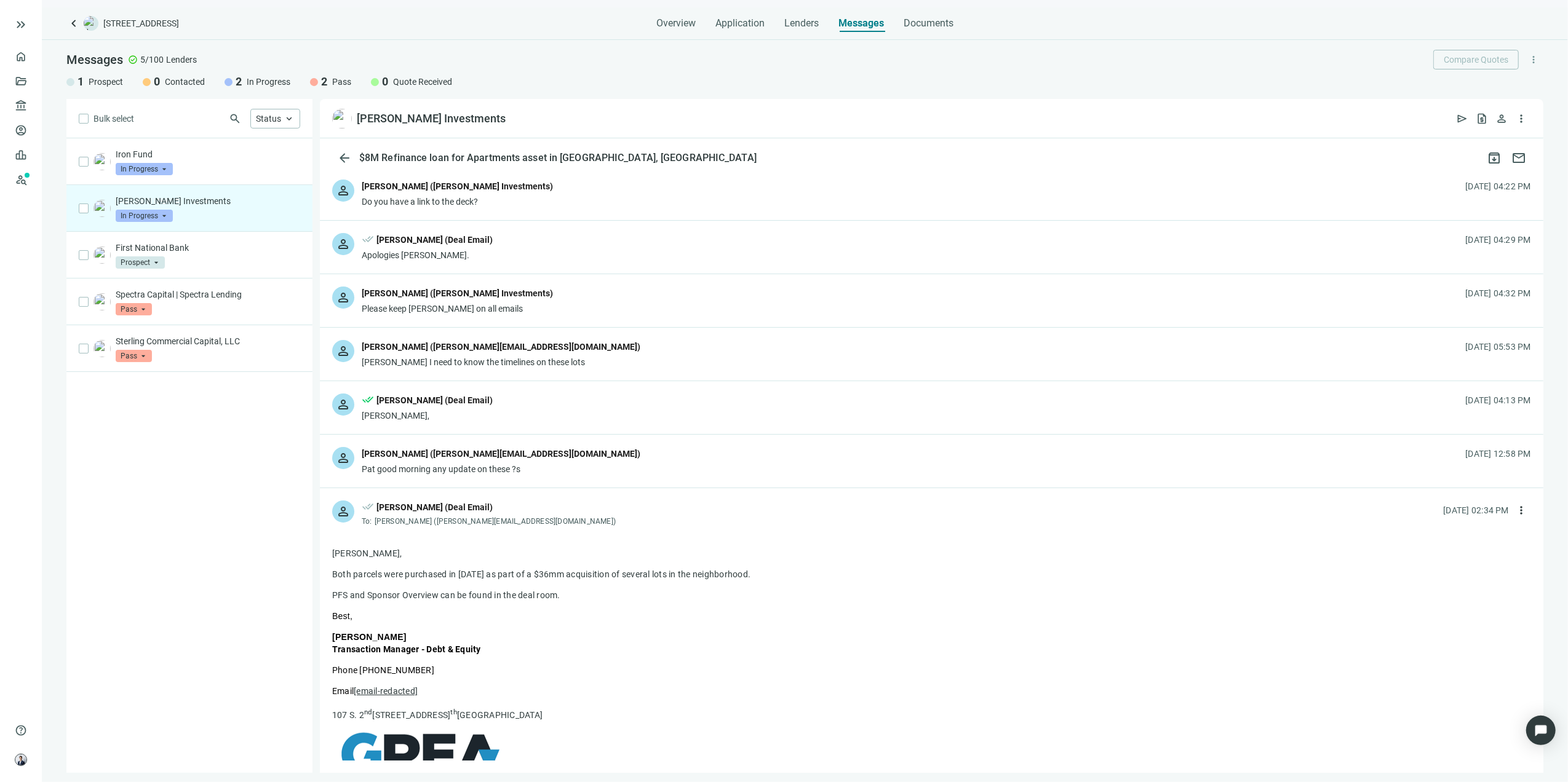
scroll to position [81, 0]
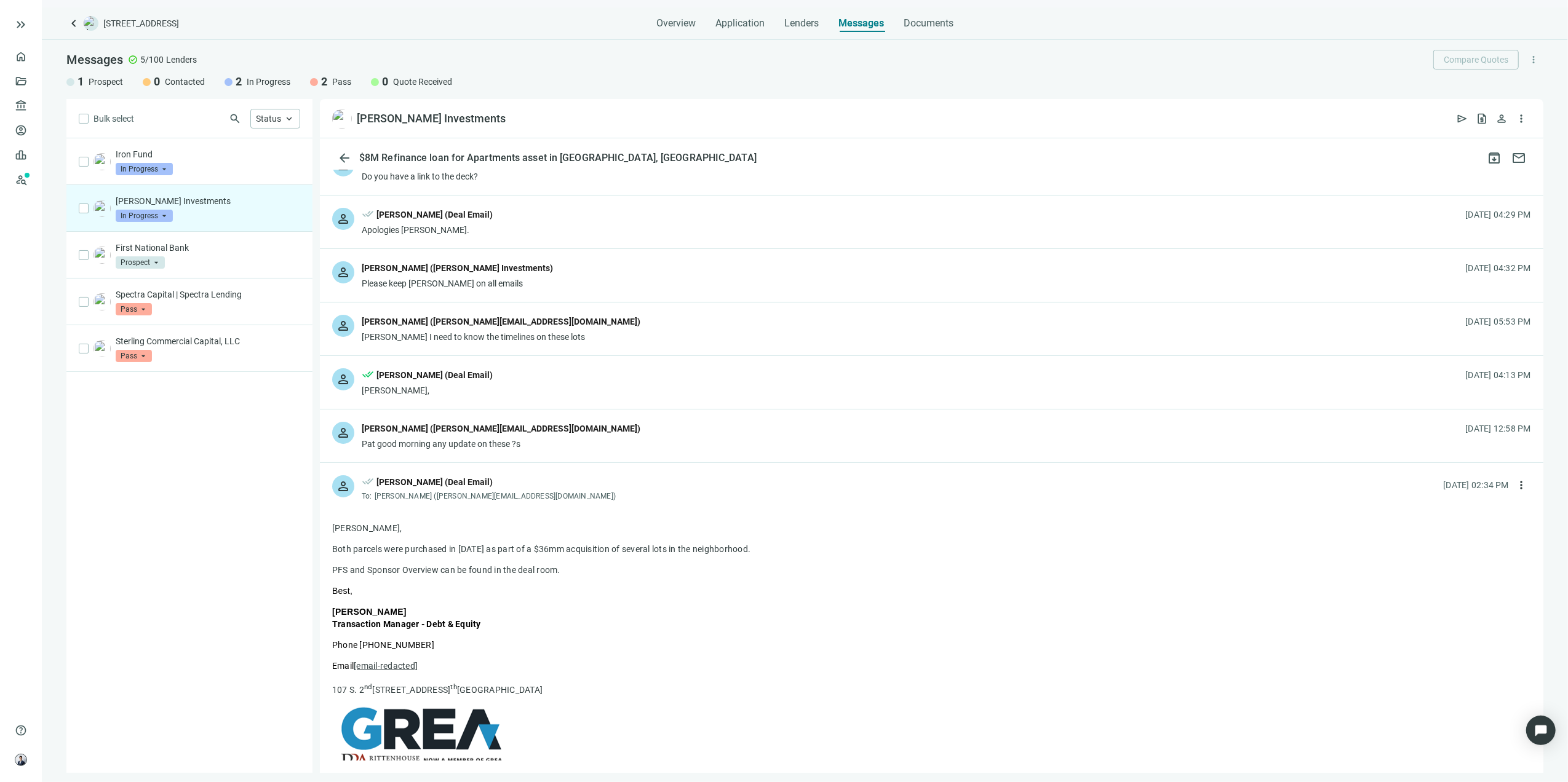
click at [567, 274] on div "person [PERSON_NAME] ([PERSON_NAME] Investments) Please keep [PERSON_NAME] on a…" at bounding box center [931, 276] width 1224 height 53
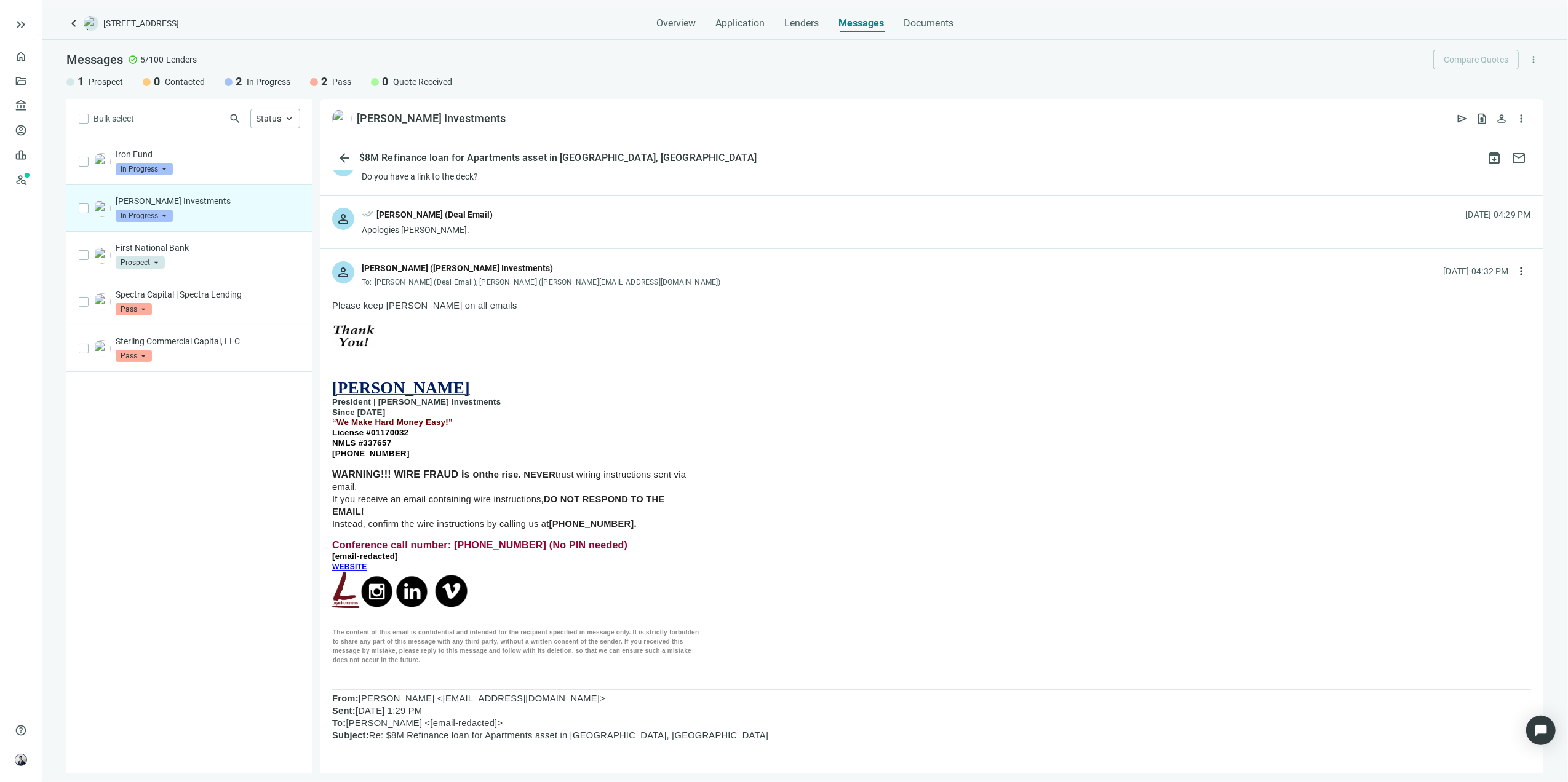
click at [573, 266] on div "[PERSON_NAME] ([PERSON_NAME] Investments)" at bounding box center [542, 269] width 362 height 16
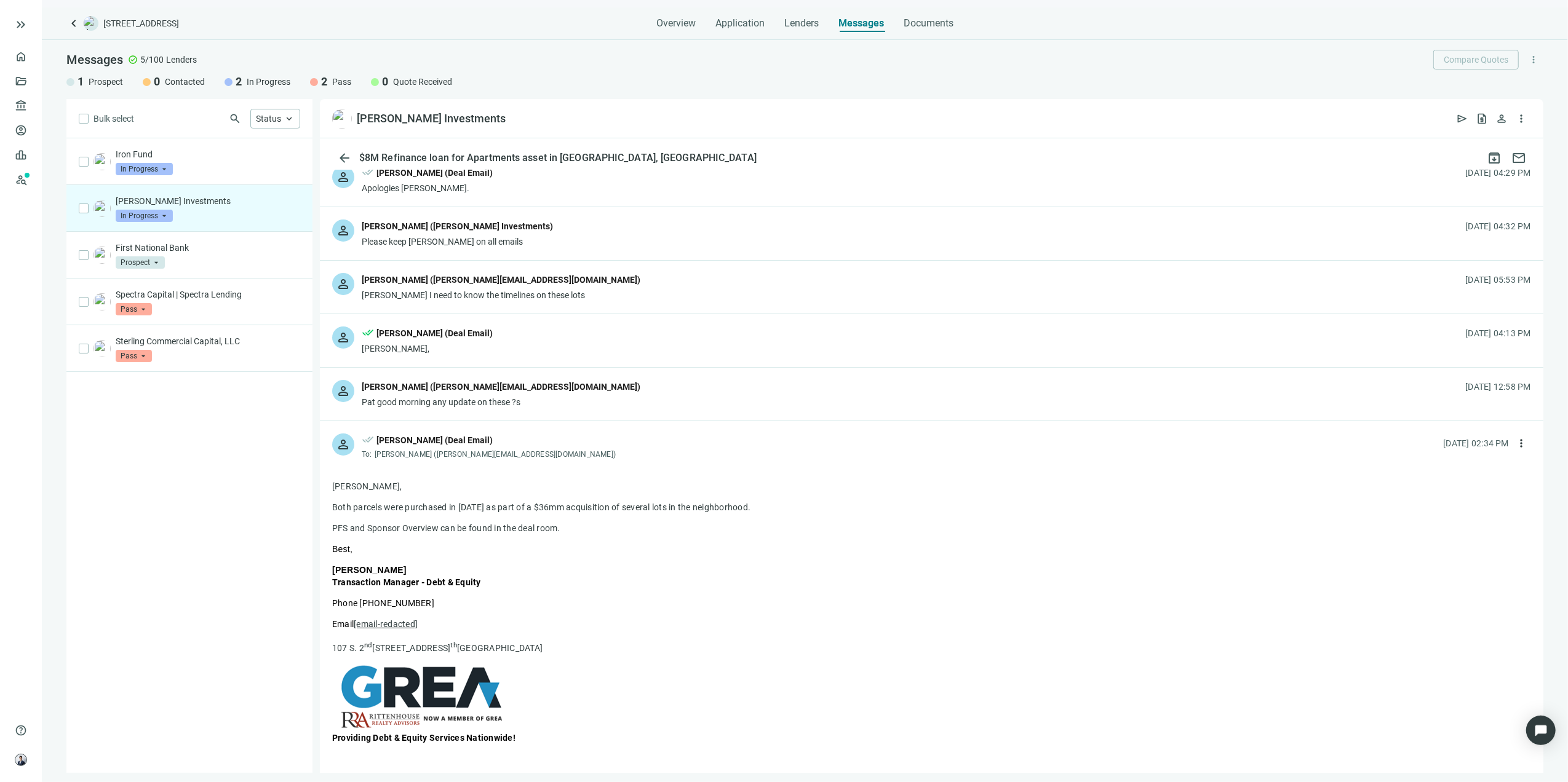
scroll to position [164, 0]
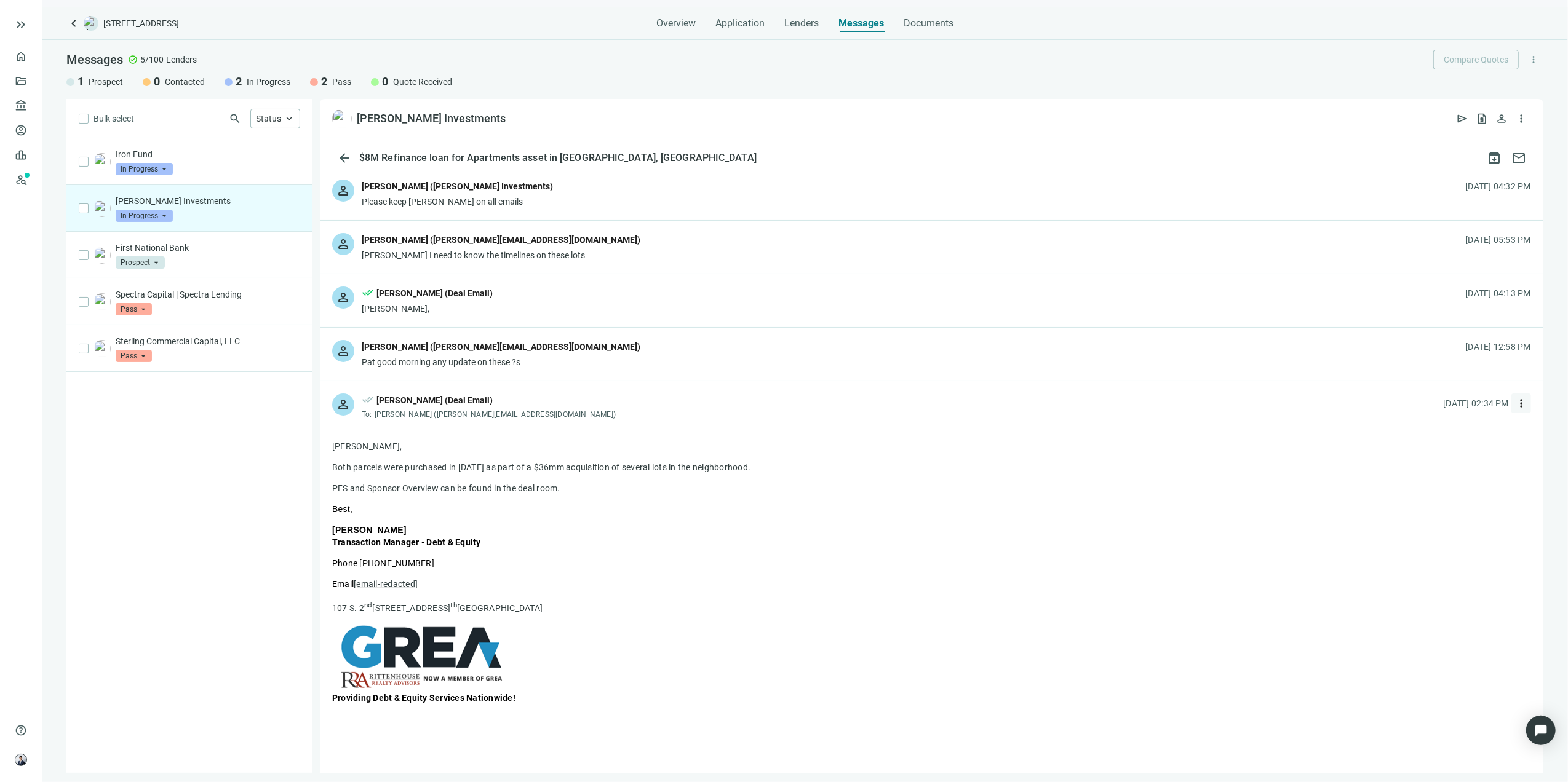
click at [1515, 399] on span "more_vert" at bounding box center [1520, 403] width 13 height 13
click at [1445, 429] on div "reply Reply" at bounding box center [1454, 433] width 130 height 22
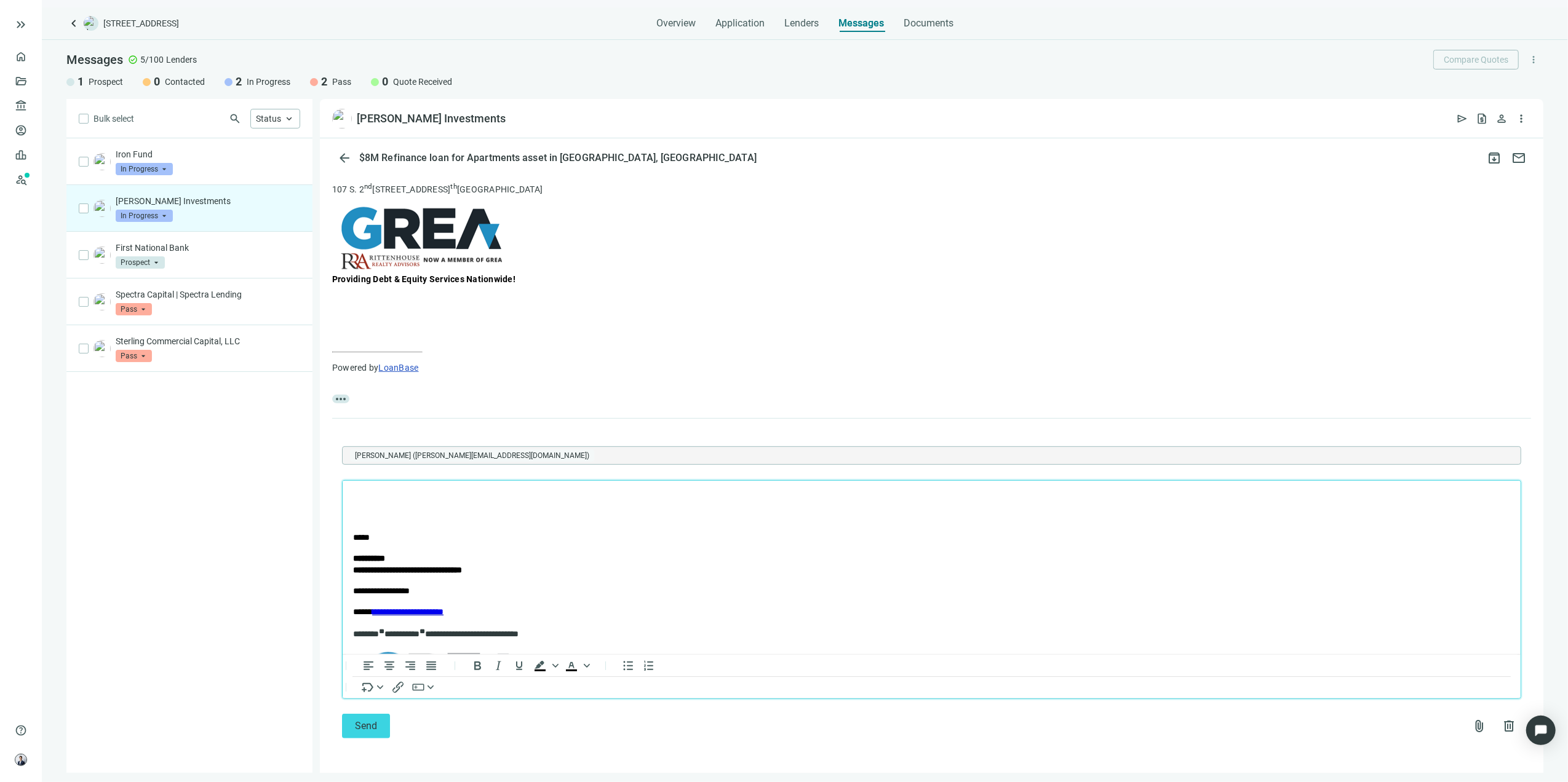
scroll to position [0, 0]
click at [438, 690] on button "button" at bounding box center [423, 686] width 29 height 15
click at [475, 630] on div "Deal Room button" at bounding box center [482, 627] width 127 height 15
drag, startPoint x: 500, startPoint y: 621, endPoint x: 316, endPoint y: 538, distance: 201.9
click at [342, 538] on html "**********" at bounding box center [931, 636] width 1178 height 313
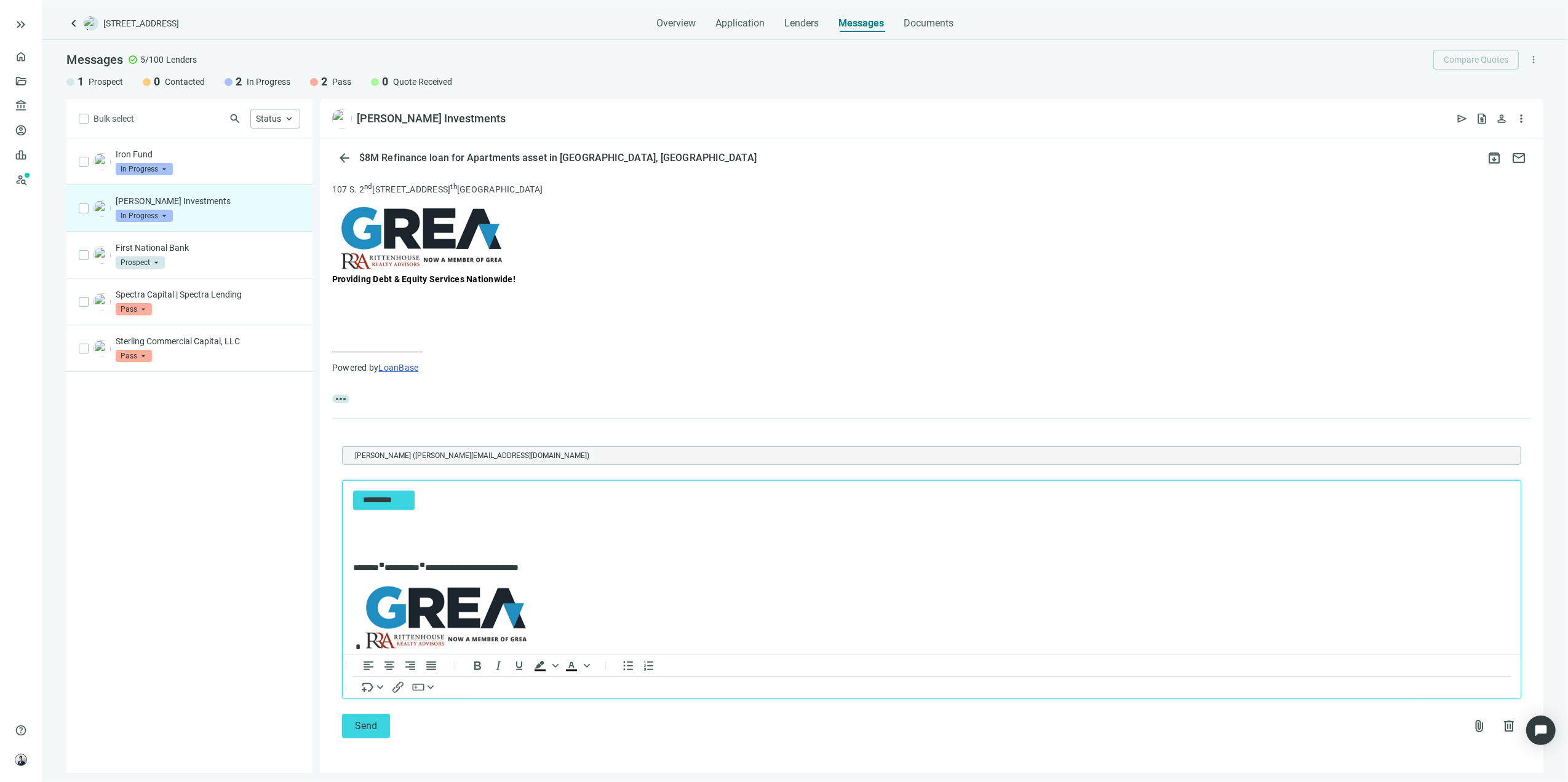
scroll to position [503, 0]
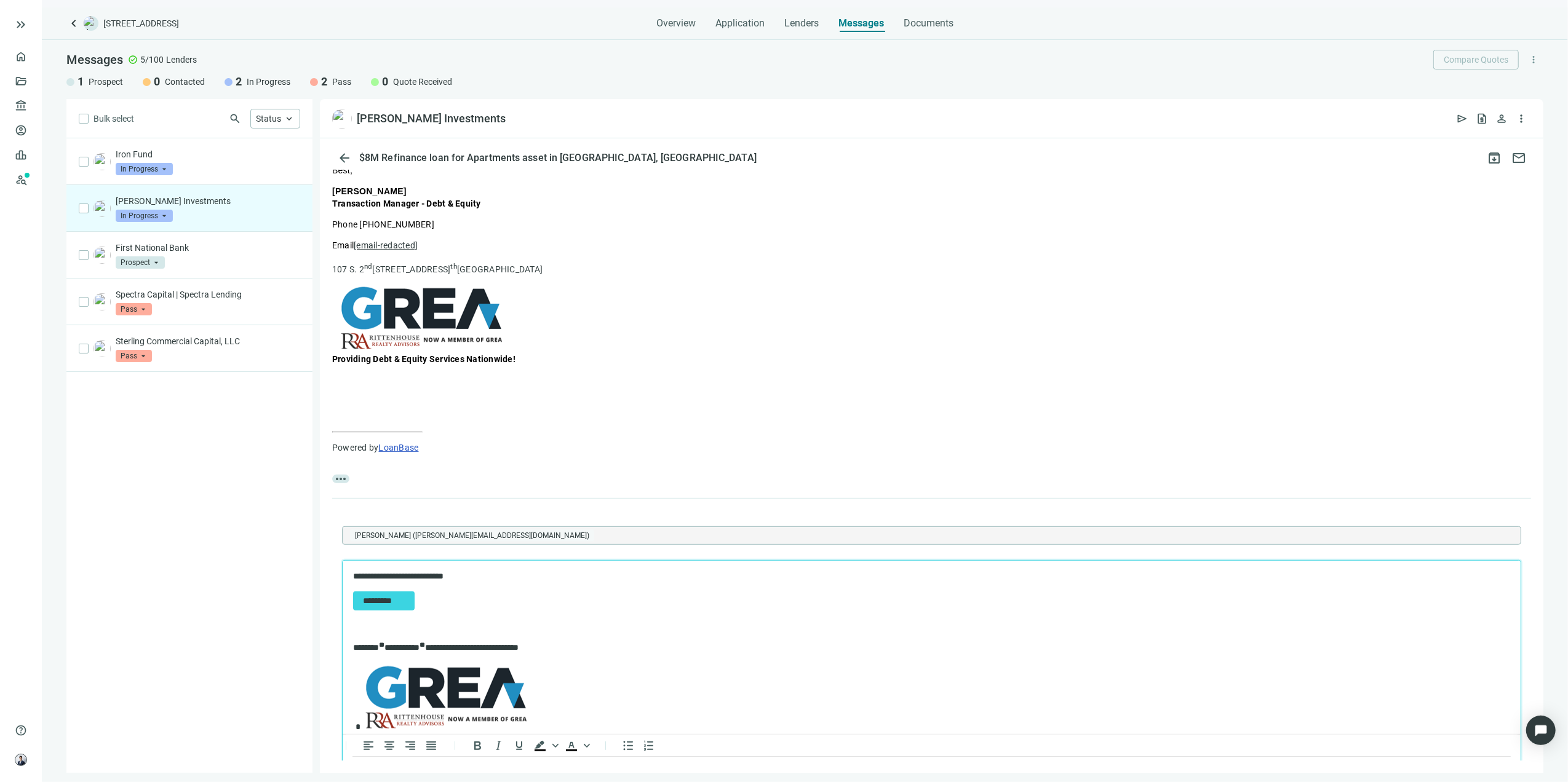
click at [484, 615] on body "**********" at bounding box center [931, 680] width 1159 height 219
click at [350, 574] on html "**********" at bounding box center [931, 628] width 1178 height 137
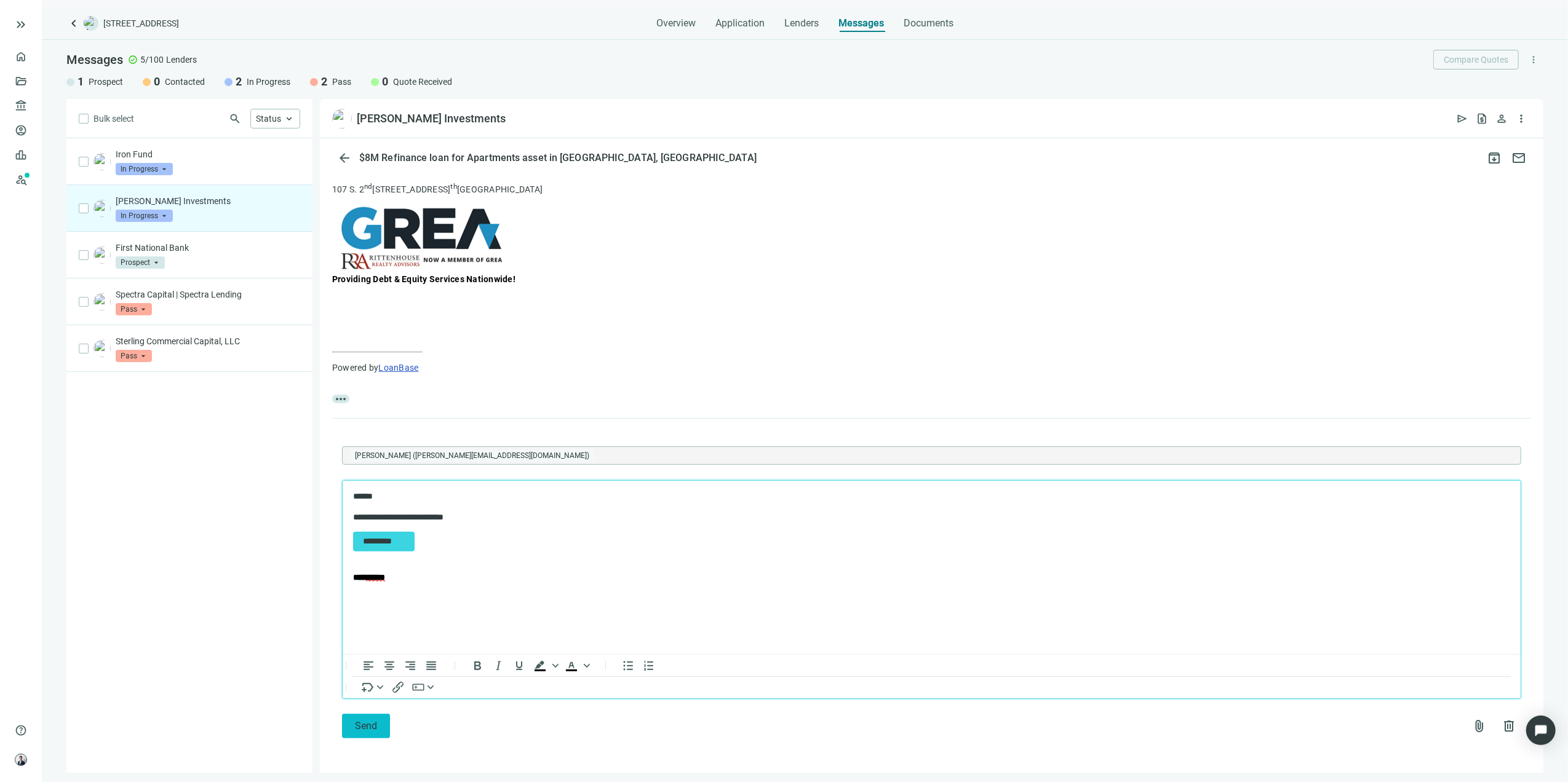
click at [377, 731] on button "Send" at bounding box center [365, 726] width 48 height 24
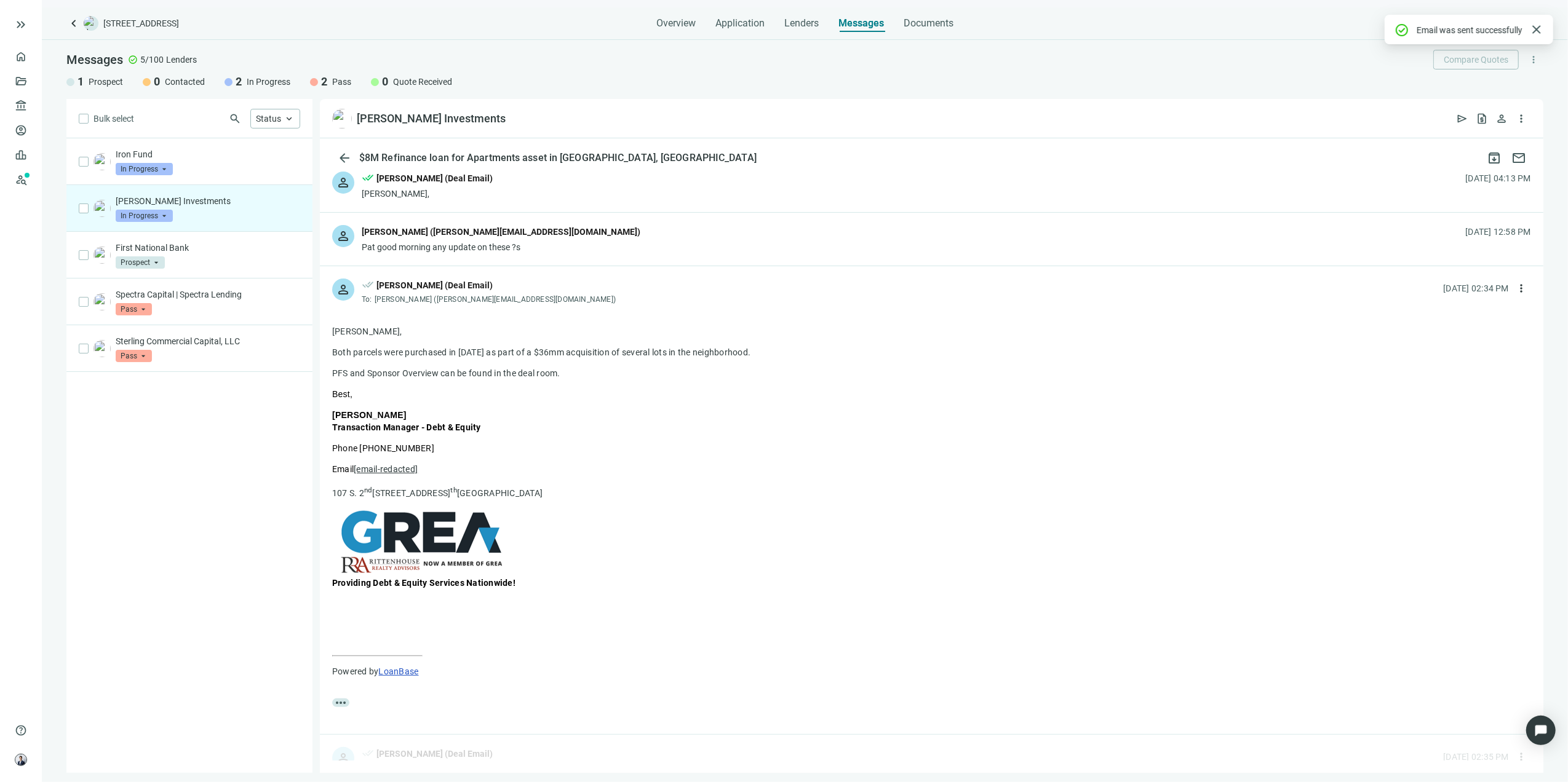
scroll to position [578, 0]
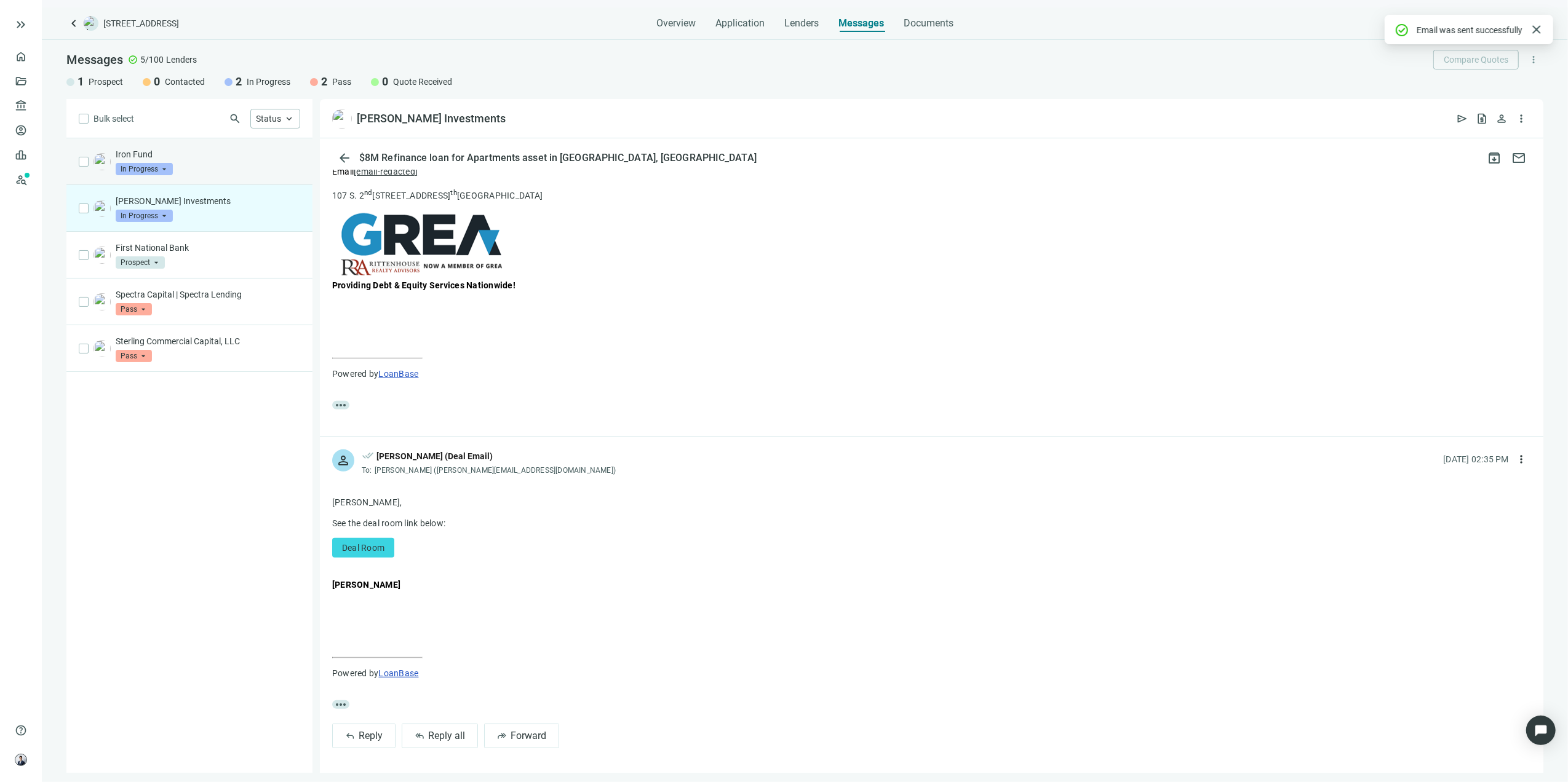
click at [205, 160] on p "Iron Fund" at bounding box center [208, 154] width 184 height 13
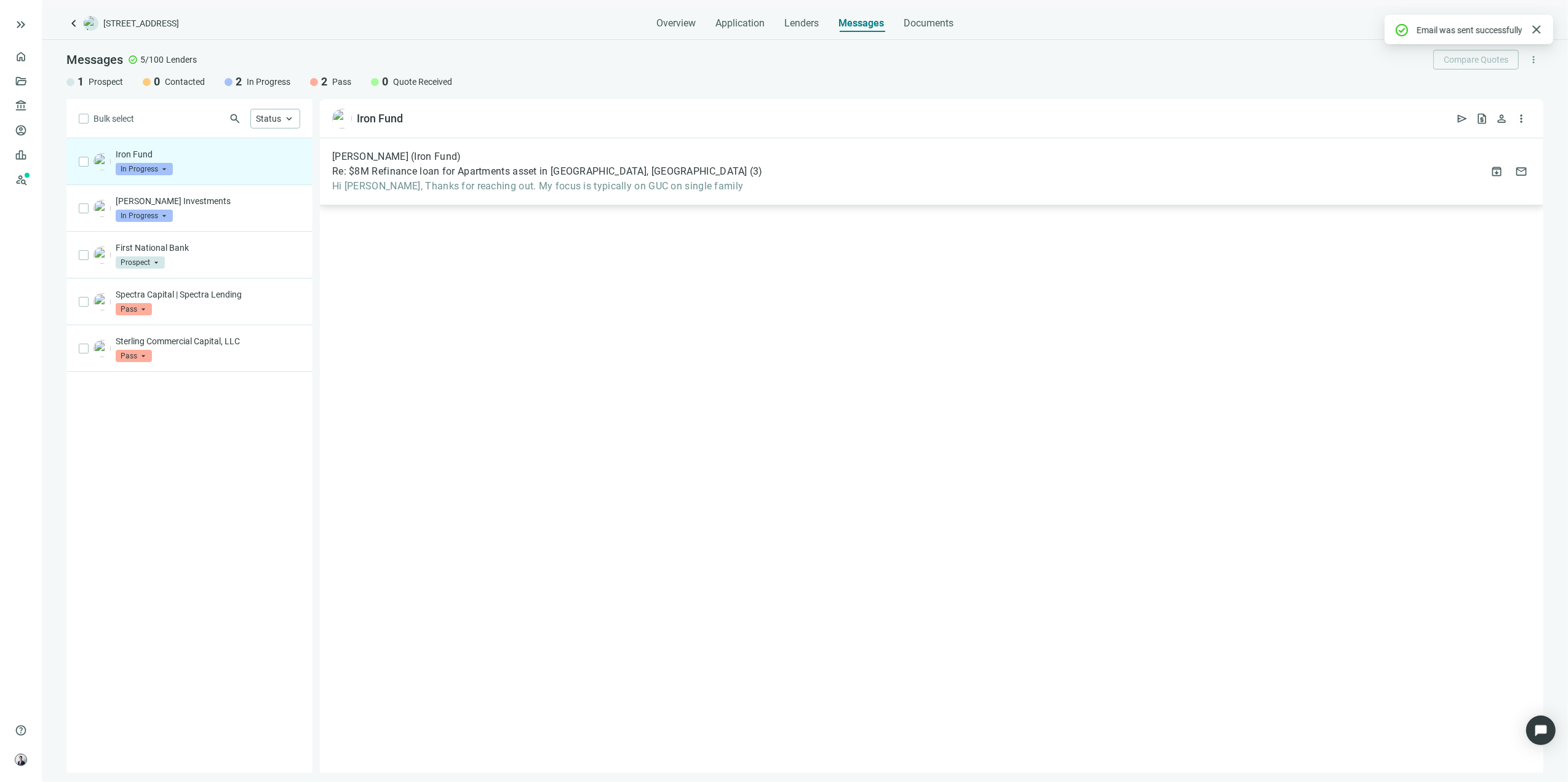
click at [682, 180] on div "[PERSON_NAME] (Iron Fund) Re: $8M Refinance loan for Apartments asset in [GEOGR…" at bounding box center [931, 172] width 1224 height 67
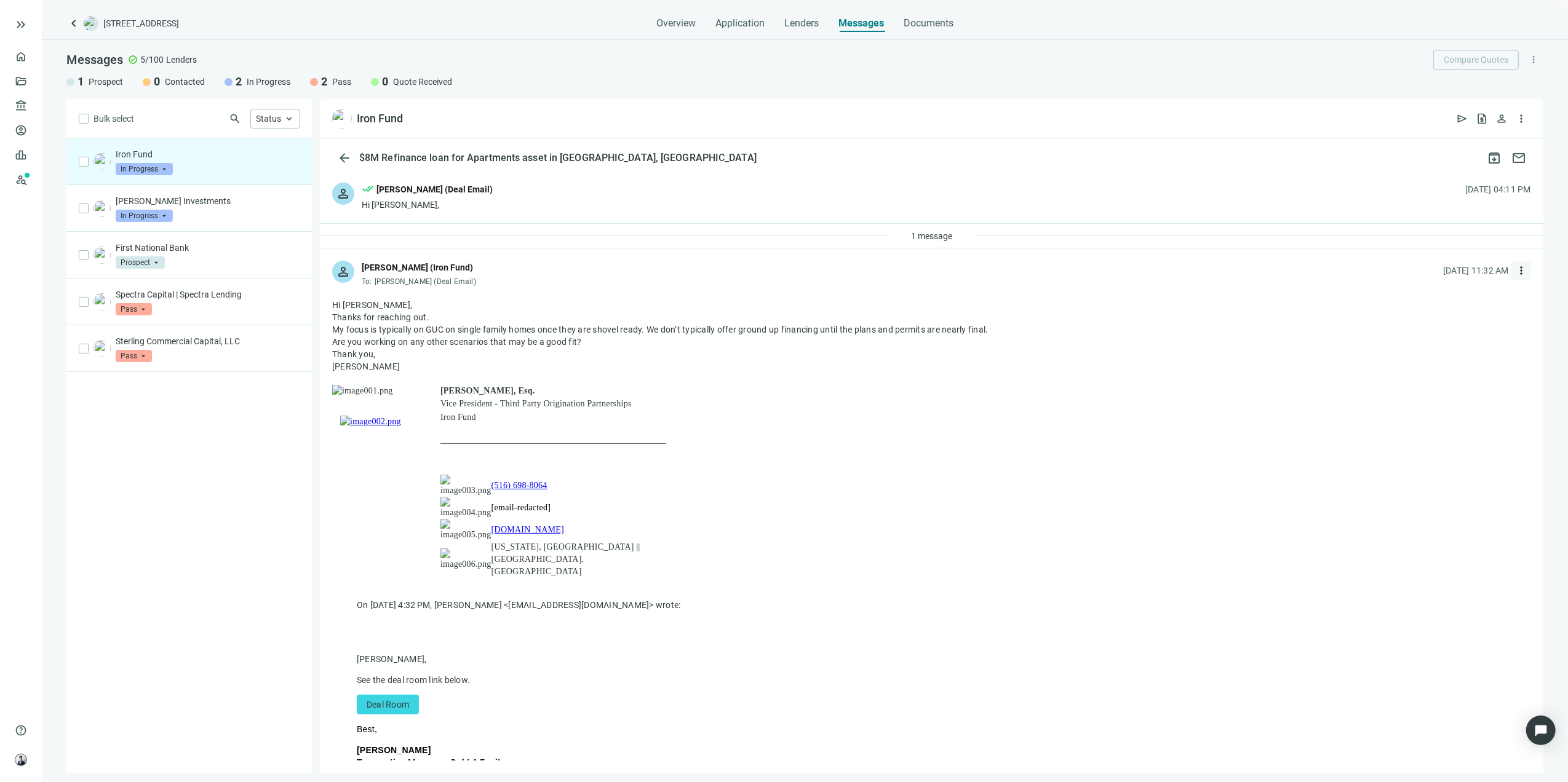
click at [1515, 274] on span "more_vert" at bounding box center [1520, 271] width 13 height 13
click at [1429, 298] on span "Reply" at bounding box center [1429, 300] width 21 height 10
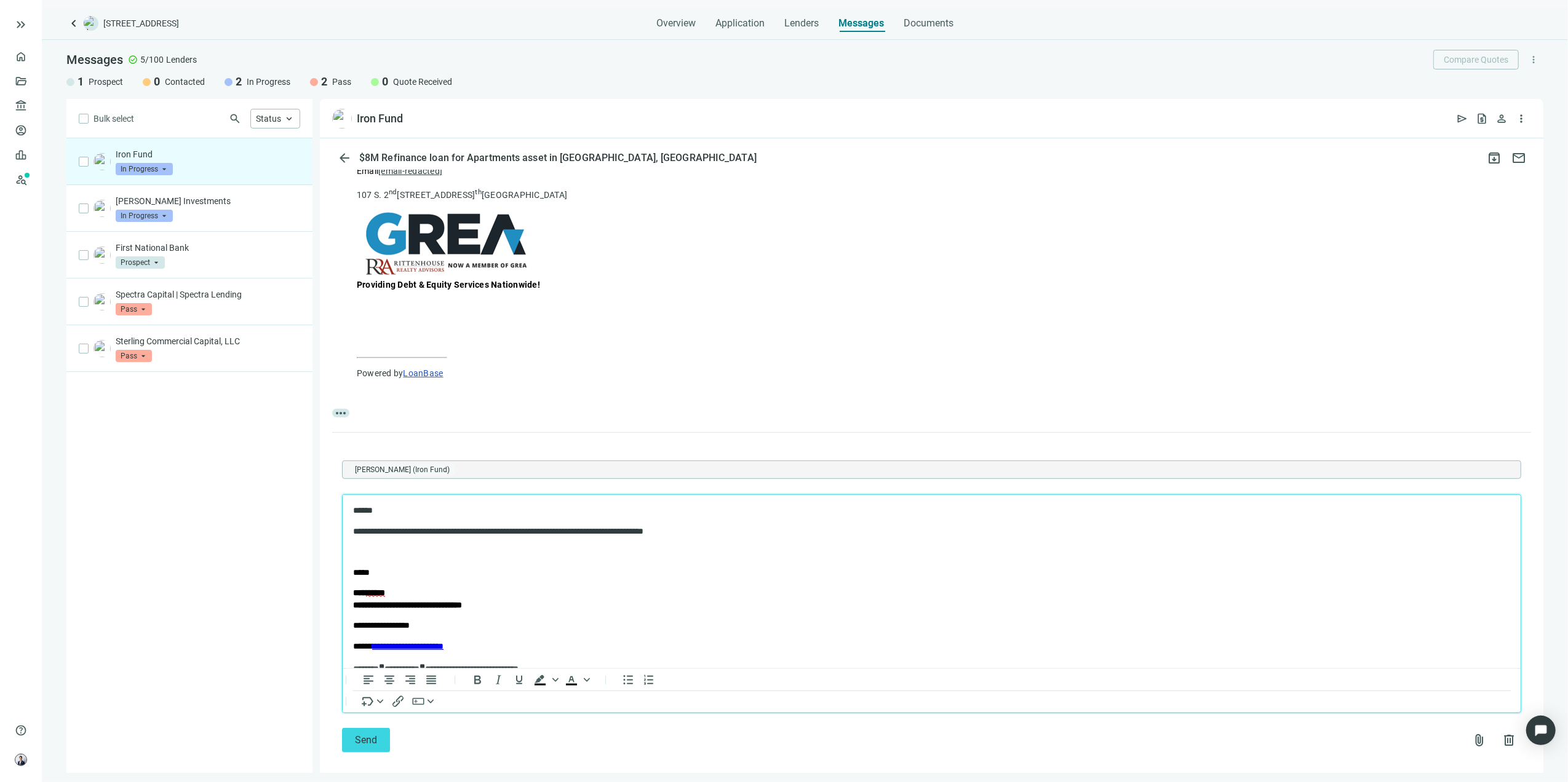
click at [399, 551] on p "Rich Text Area. Press ALT-0 for help." at bounding box center [931, 551] width 1157 height 13
click at [362, 734] on span "Send" at bounding box center [366, 740] width 22 height 12
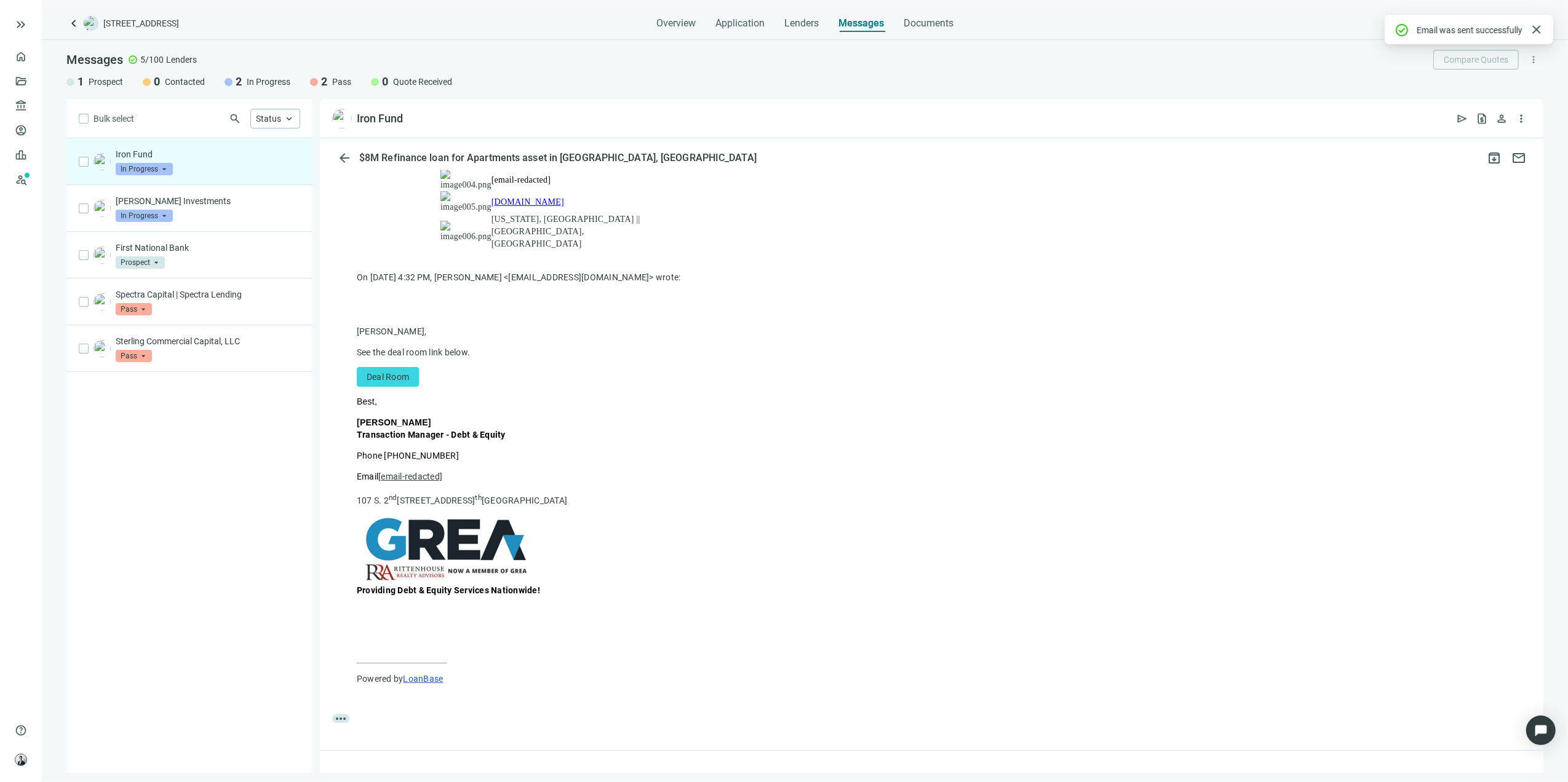
scroll to position [634, 0]
